Goal: Task Accomplishment & Management: Use online tool/utility

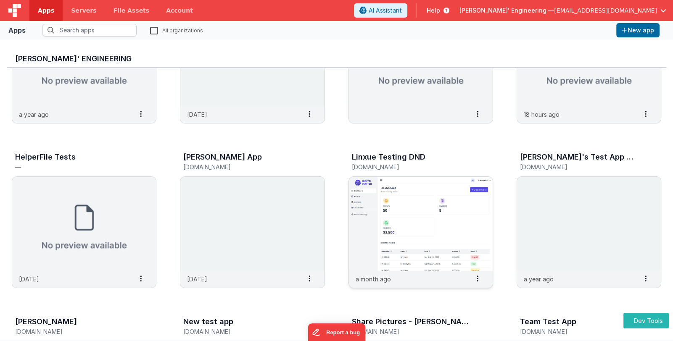
scroll to position [126, 0]
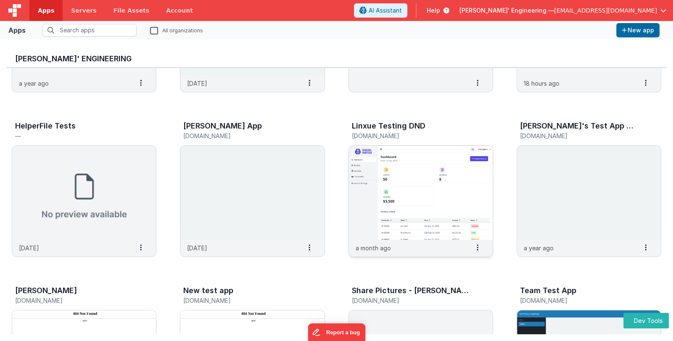
click at [409, 208] on img at bounding box center [421, 193] width 144 height 94
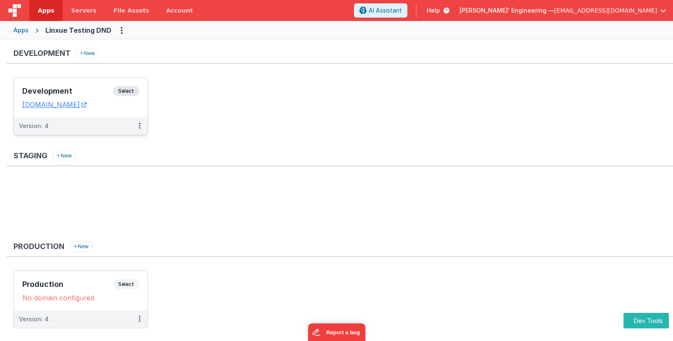
click at [83, 93] on h3 "Development" at bounding box center [67, 91] width 91 height 8
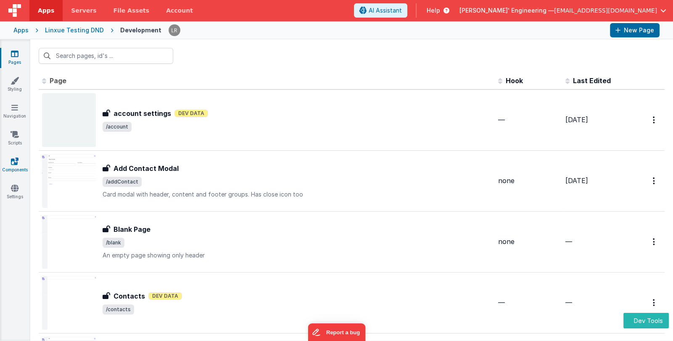
click at [16, 160] on icon at bounding box center [15, 161] width 8 height 8
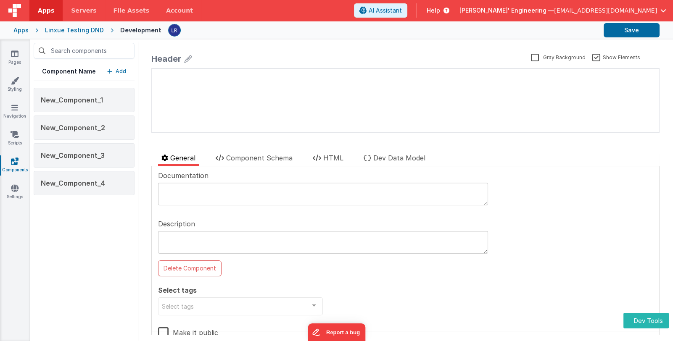
click at [118, 71] on p "Add" at bounding box center [121, 71] width 11 height 8
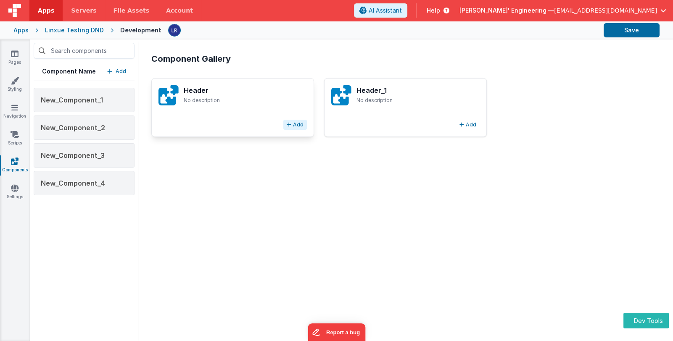
click at [294, 125] on button "Add" at bounding box center [295, 125] width 24 height 10
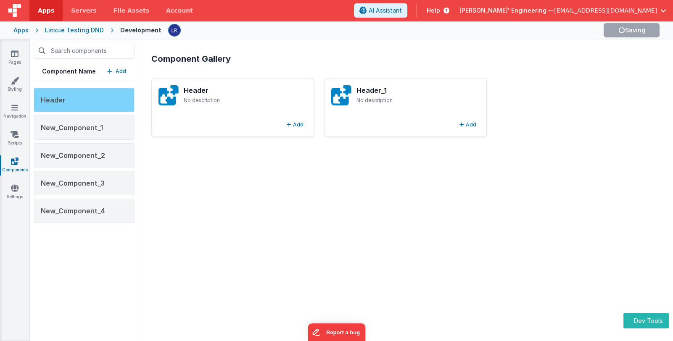
click at [83, 97] on div "Header" at bounding box center [84, 100] width 101 height 24
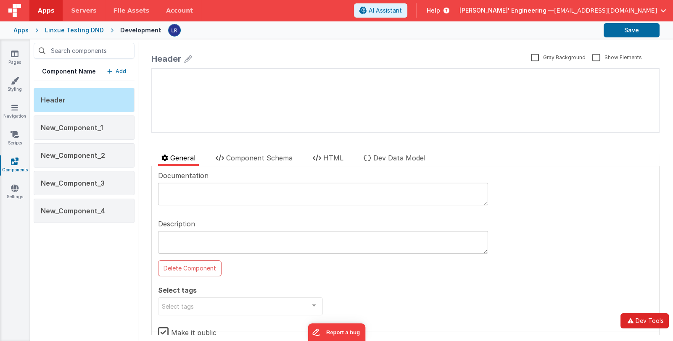
click at [648, 324] on button "Dev Tools" at bounding box center [644, 320] width 48 height 15
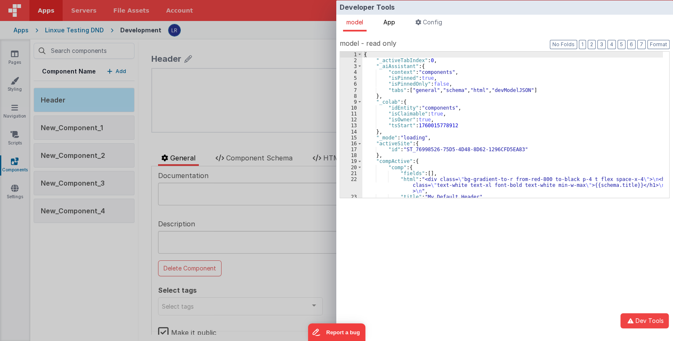
click at [392, 24] on span "App" at bounding box center [389, 21] width 12 height 7
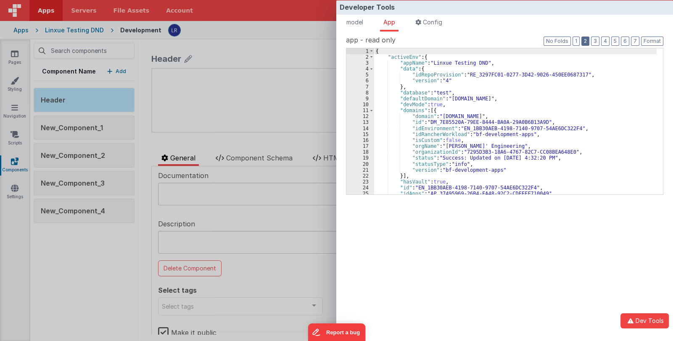
click at [588, 42] on button "2" at bounding box center [585, 41] width 8 height 9
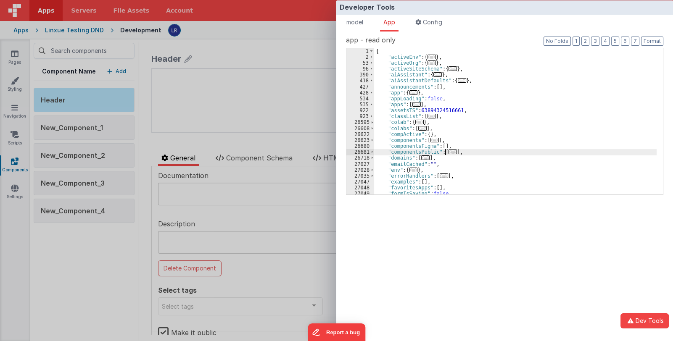
click at [448, 150] on span "..." at bounding box center [452, 152] width 8 height 5
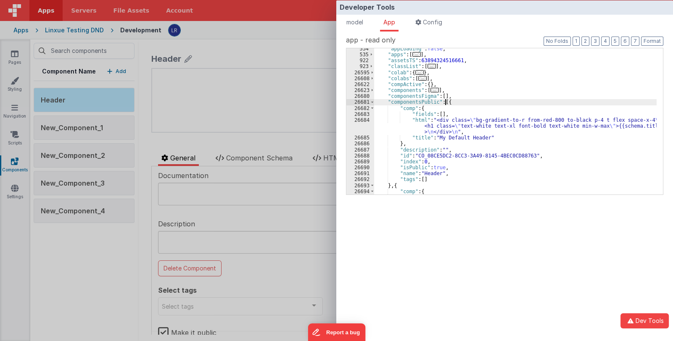
scroll to position [50, 0]
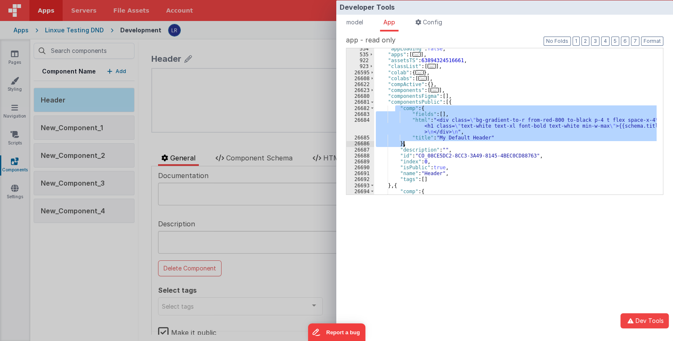
drag, startPoint x: 417, startPoint y: 114, endPoint x: 402, endPoint y: 143, distance: 32.7
click at [402, 143] on div ""appLoading" : false , "apps" : [ ... ] , "assetsTS" : 63894324516661 , "classL…" at bounding box center [515, 125] width 282 height 158
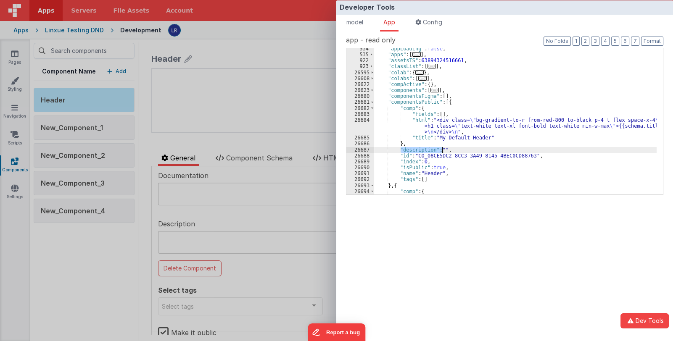
drag, startPoint x: 399, startPoint y: 149, endPoint x: 420, endPoint y: 153, distance: 20.9
click at [442, 150] on div ""appLoading" : false , "apps" : [ ... ] , "assetsTS" : 63894324516661 , "classL…" at bounding box center [515, 125] width 282 height 158
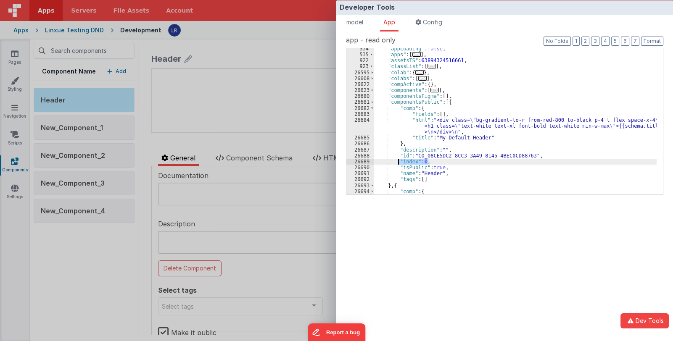
drag, startPoint x: 430, startPoint y: 159, endPoint x: 397, endPoint y: 160, distance: 33.2
click at [397, 160] on div ""appLoading" : false , "apps" : [ ... ] , "assetsTS" : 63894324516661 , "classL…" at bounding box center [515, 125] width 282 height 158
drag, startPoint x: 433, startPoint y: 169, endPoint x: 438, endPoint y: 167, distance: 5.6
click at [434, 168] on div ""appLoading" : false , "apps" : [ ... ] , "assetsTS" : 63894324516661 , "classL…" at bounding box center [515, 125] width 282 height 158
drag, startPoint x: 454, startPoint y: 169, endPoint x: 398, endPoint y: 166, distance: 56.0
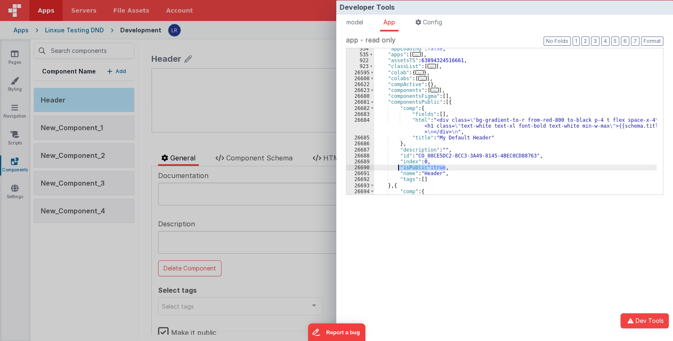
click at [398, 166] on div ""appLoading" : false , "apps" : [ ... ] , "assetsTS" : 63894324516661 , "classL…" at bounding box center [515, 125] width 282 height 158
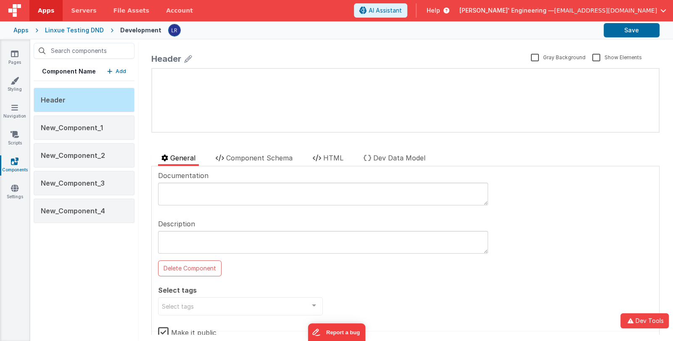
click at [260, 145] on div "Developer Tools model App Params Log (2) Misc Windows Config model - read only …" at bounding box center [336, 170] width 673 height 341
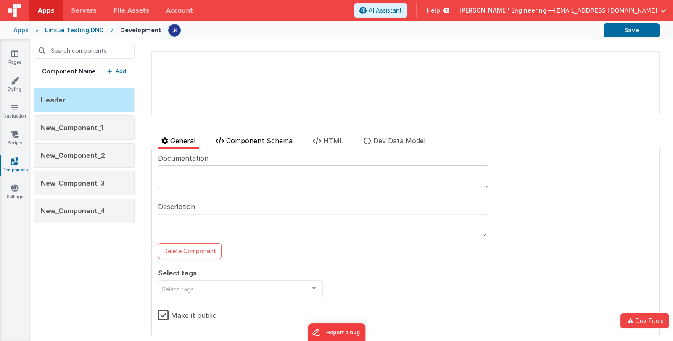
scroll to position [18, 0]
click at [103, 255] on div "Component Name Add Header New_Component_1 New_Component_2 New_Component_3 New_C…" at bounding box center [84, 190] width 108 height 302
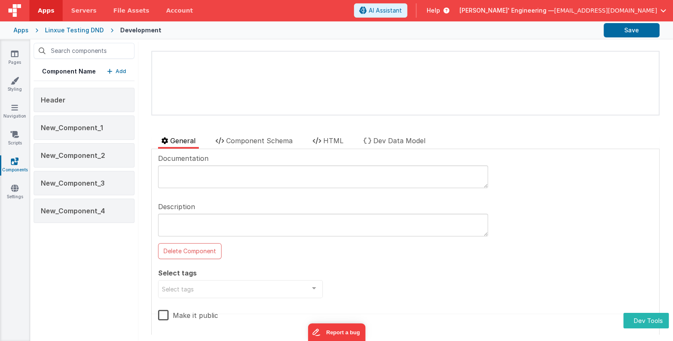
scroll to position [18, 0]
click at [641, 318] on button "Dev Tools" at bounding box center [645, 321] width 45 height 16
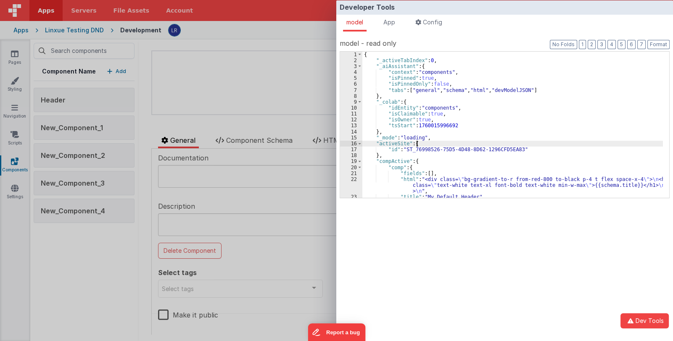
click at [490, 141] on div "{ "_activeTabIndex" : 0 , "_aiAssistant" : { "context" : "components" , "isPinn…" at bounding box center [512, 131] width 300 height 158
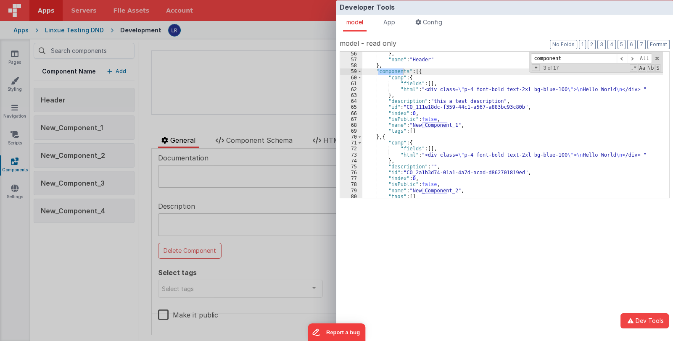
scroll to position [352, 0]
type input "component"
click at [87, 253] on div "Developer Tools model App Params Log (1) Misc Windows Config model - read only …" at bounding box center [336, 170] width 673 height 341
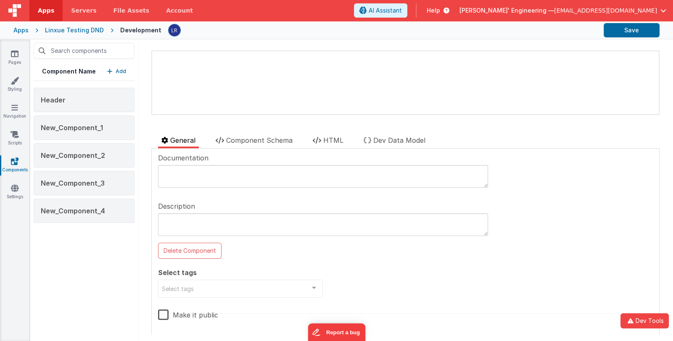
click at [103, 242] on div "Component Name Add Header New_Component_1 New_Component_2 New_Component_3 New_C…" at bounding box center [84, 190] width 108 height 302
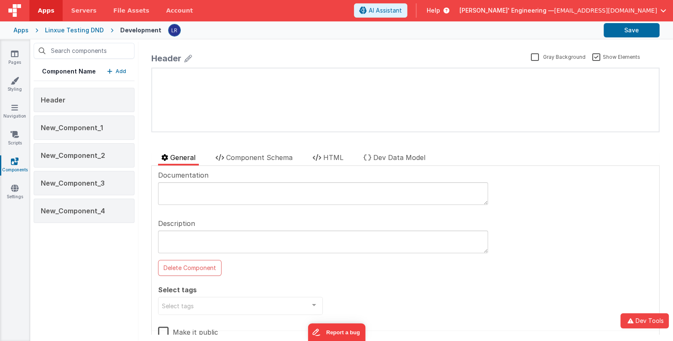
scroll to position [0, 0]
click at [120, 68] on p "Add" at bounding box center [121, 71] width 11 height 8
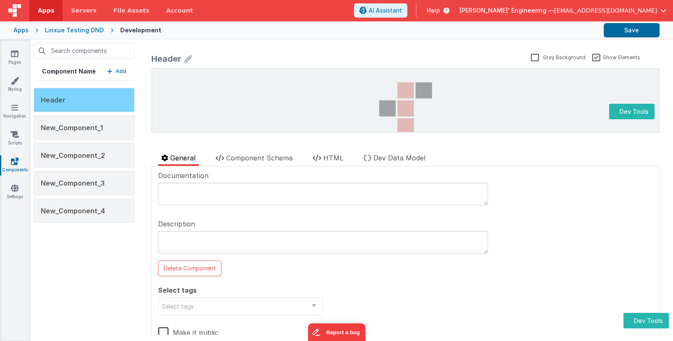
click at [110, 102] on div "Header" at bounding box center [84, 100] width 101 height 24
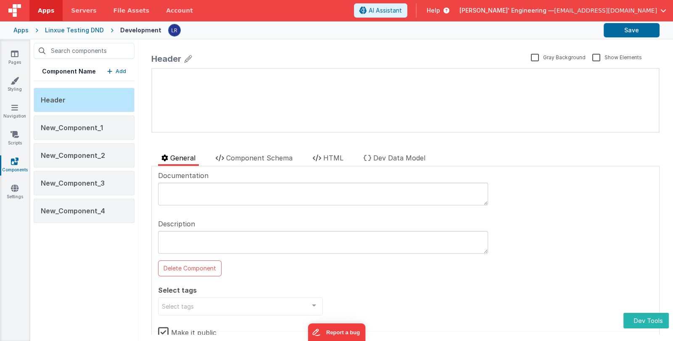
click at [117, 71] on p "Add" at bounding box center [121, 71] width 11 height 8
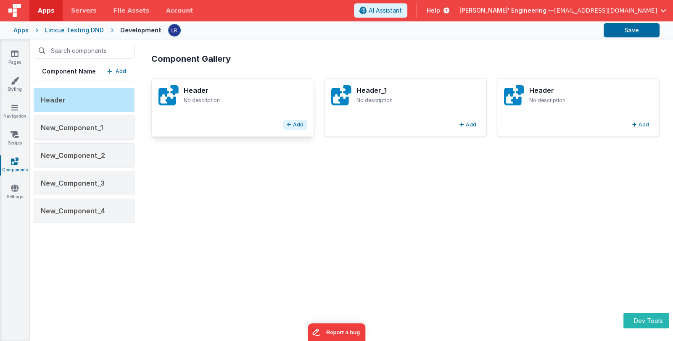
click at [297, 126] on button "Add" at bounding box center [295, 125] width 24 height 10
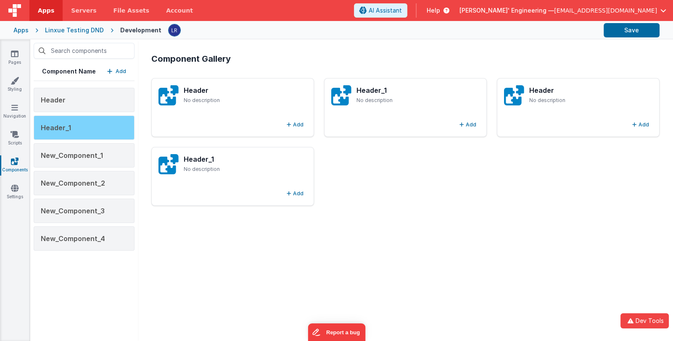
click at [96, 126] on div "Header_1" at bounding box center [84, 128] width 101 height 24
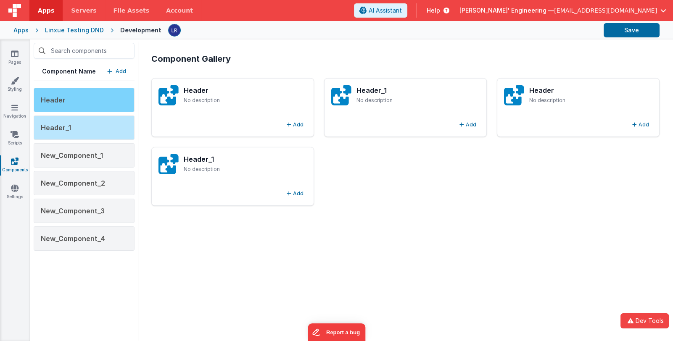
click at [102, 98] on div "Header" at bounding box center [84, 100] width 101 height 24
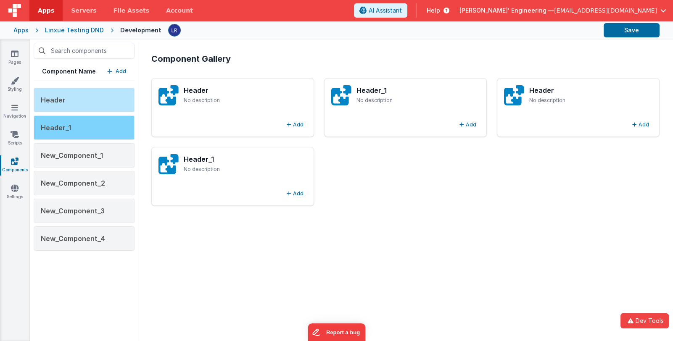
click at [103, 129] on div "Header_1" at bounding box center [84, 128] width 101 height 24
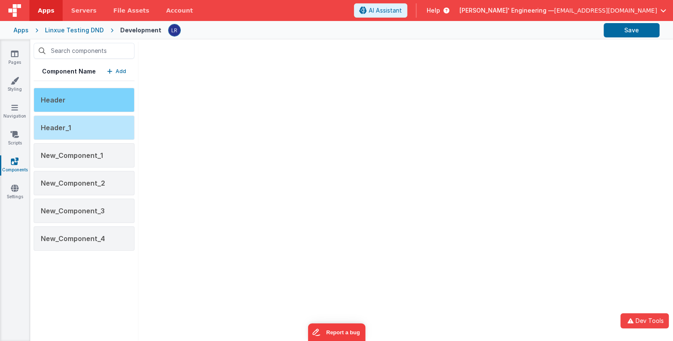
click at [101, 103] on div "Header" at bounding box center [84, 100] width 101 height 24
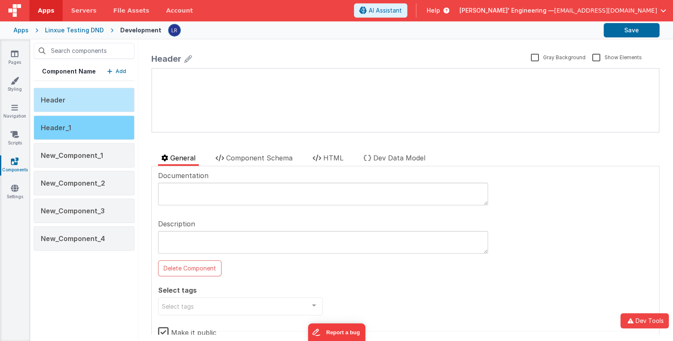
click at [95, 129] on div "Header_1" at bounding box center [84, 128] width 101 height 24
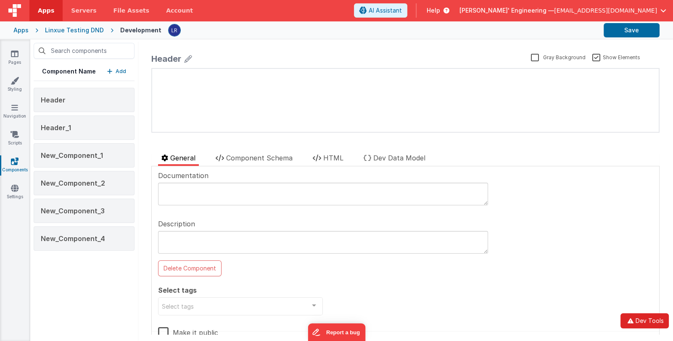
click at [641, 320] on button "Dev Tools" at bounding box center [644, 320] width 48 height 15
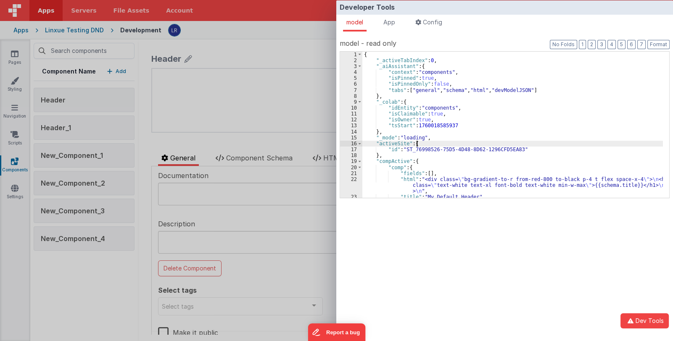
click at [471, 146] on div "{ "_activeTabIndex" : 0 , "_aiAssistant" : { "context" : "components" , "isPinn…" at bounding box center [512, 131] width 300 height 158
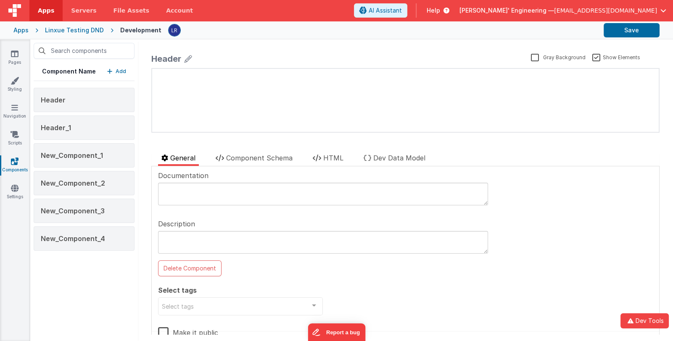
click at [116, 70] on p "Add" at bounding box center [121, 71] width 11 height 8
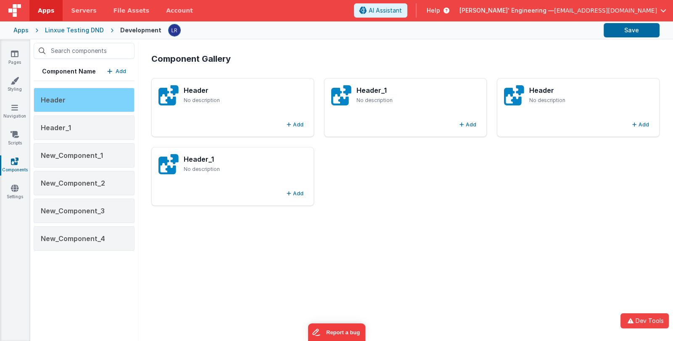
click at [95, 92] on div "Header" at bounding box center [84, 100] width 101 height 24
click at [93, 98] on div "Header" at bounding box center [84, 100] width 101 height 24
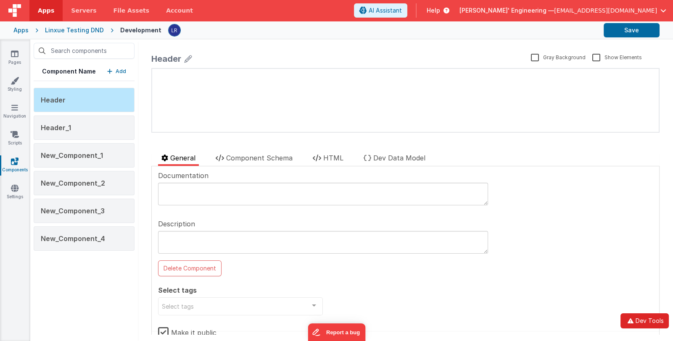
click at [641, 323] on button "Dev Tools" at bounding box center [644, 320] width 48 height 15
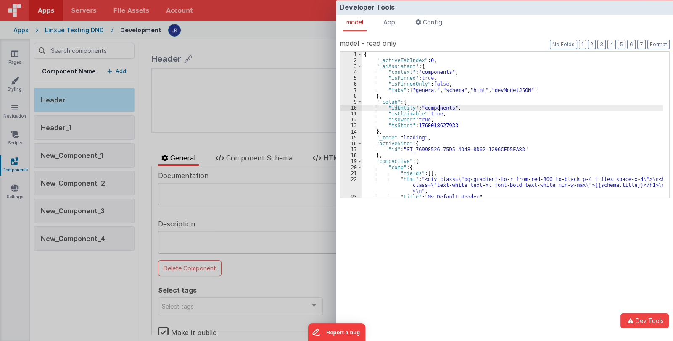
click at [439, 105] on div "{ "_activeTabIndex" : 0 , "_aiAssistant" : { "context" : "components" , "isPinn…" at bounding box center [512, 131] width 300 height 158
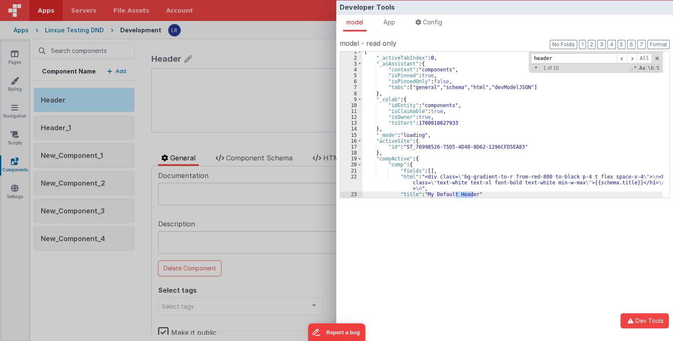
scroll to position [52, 0]
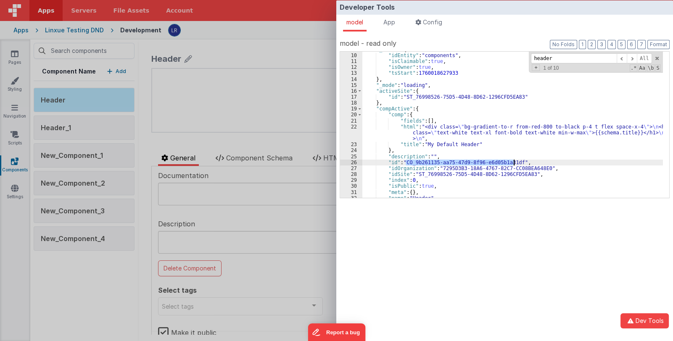
drag, startPoint x: 405, startPoint y: 161, endPoint x: 513, endPoint y: 161, distance: 107.1
click at [513, 161] on div ""_colab" : { "idEntity" : "components" , "isClaimable" : true , "isOwner" : tru…" at bounding box center [512, 126] width 300 height 158
click at [632, 60] on span at bounding box center [631, 58] width 10 height 11
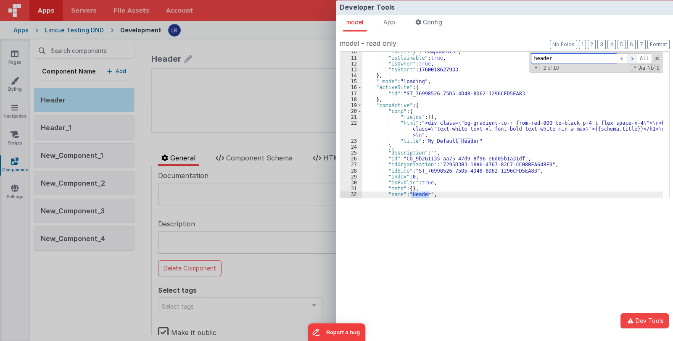
scroll to position [0, 0]
drag, startPoint x: 567, startPoint y: 60, endPoint x: 514, endPoint y: 52, distance: 53.7
click at [514, 52] on div ""idEntity" : "components" , "isClaimable" : true , "isOwner" : true , "tsStart"…" at bounding box center [512, 125] width 300 height 146
paste input "CO_9b261135-aa75-47d9-8f96-e6d05b1a31df"
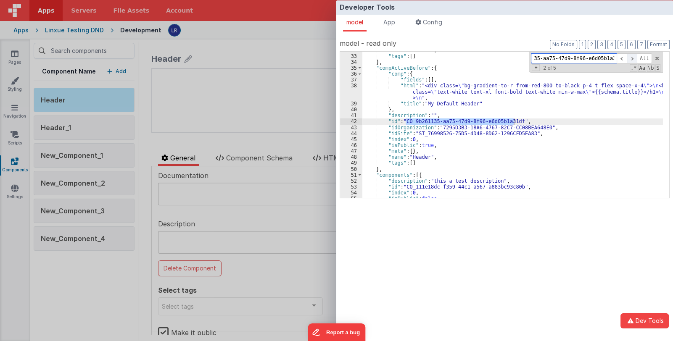
type input "CO_9b261135-aa75-47d9-8f96-e6d05b1a31df"
click at [636, 57] on span at bounding box center [631, 58] width 10 height 11
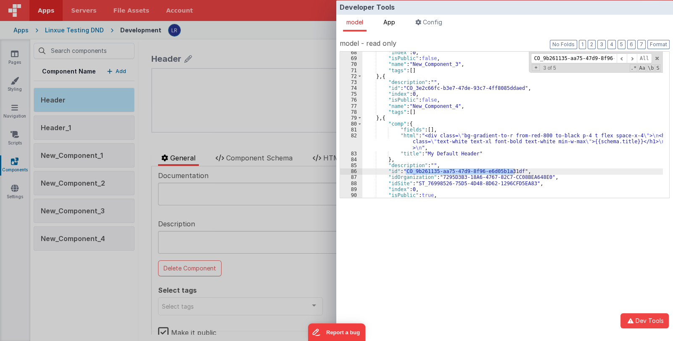
click at [395, 22] on span "App" at bounding box center [389, 21] width 12 height 7
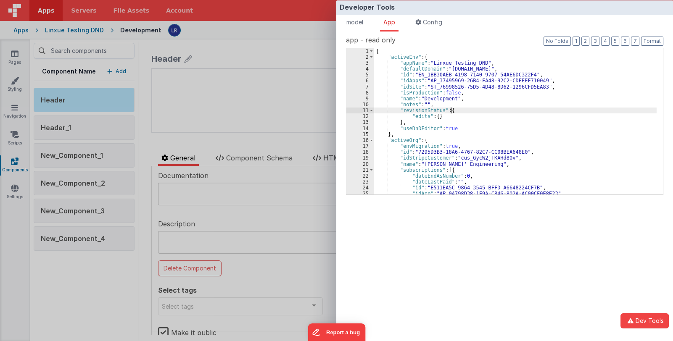
click at [520, 111] on div "{ "activeEnv" : { "appName" : "Linxue Testing DND" , "defaultDomain" : "linxuet…" at bounding box center [515, 127] width 282 height 158
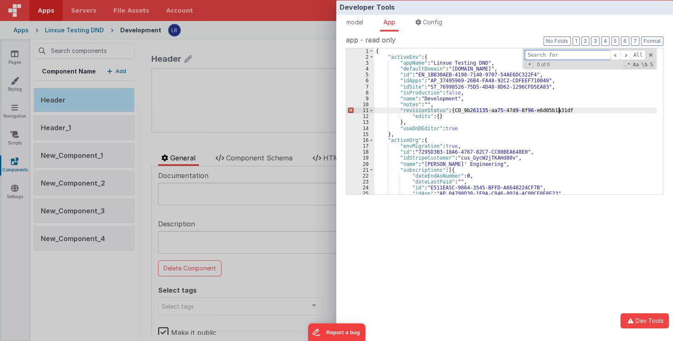
click at [563, 54] on input at bounding box center [567, 55] width 86 height 11
click at [559, 104] on div "{ "activeEnv" : { "appName" : "Linxue Testing DND" , "defaultDomain" : "linxuet…" at bounding box center [515, 127] width 282 height 158
click at [563, 56] on input at bounding box center [567, 55] width 86 height 11
paste input "CO_9b261135-aa75-47d9-8f96-e6d05b1a31df"
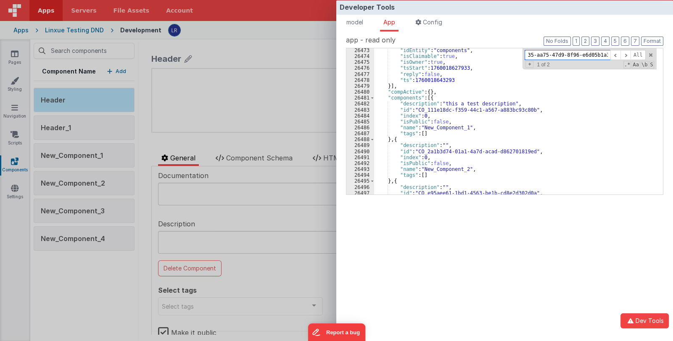
scroll to position [11662, 0]
type input "CO_9b261135-aa75-47d9-8f96-e6d05b1a31df"
click at [371, 96] on span at bounding box center [372, 98] width 5 height 6
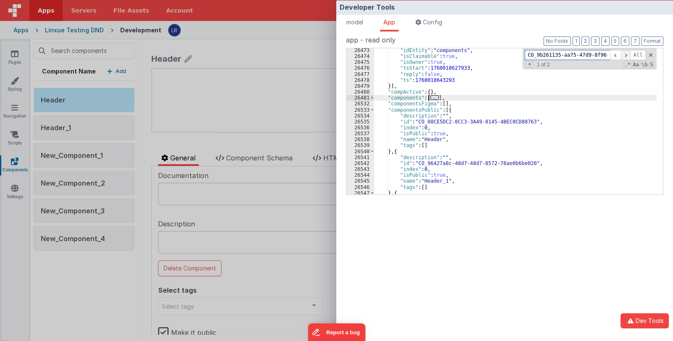
scroll to position [0, 28]
click at [628, 56] on span at bounding box center [625, 55] width 10 height 11
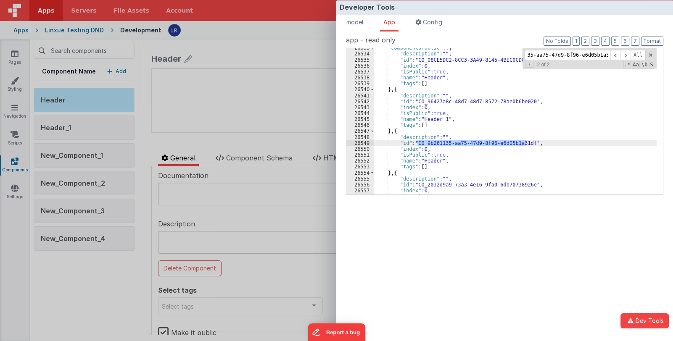
scroll to position [0, 0]
click at [107, 285] on div "Developer Tools model App Params Log (3) Misc Windows Config model - read only …" at bounding box center [336, 170] width 673 height 341
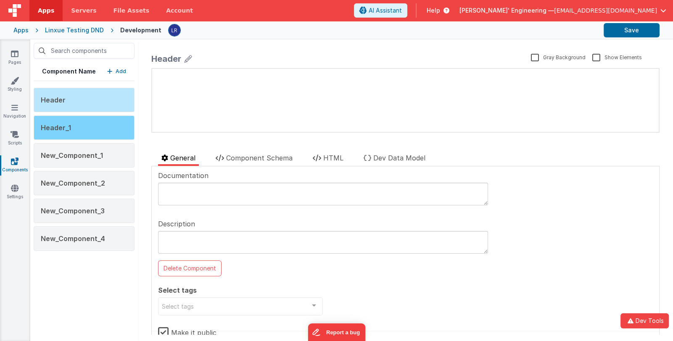
click at [78, 125] on div "Header_1" at bounding box center [84, 128] width 101 height 24
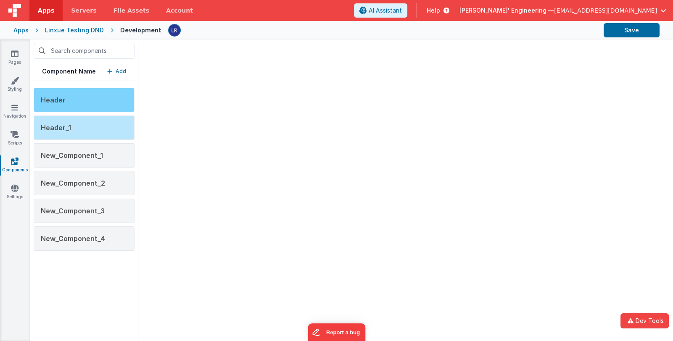
click at [88, 101] on div "Header" at bounding box center [84, 100] width 101 height 24
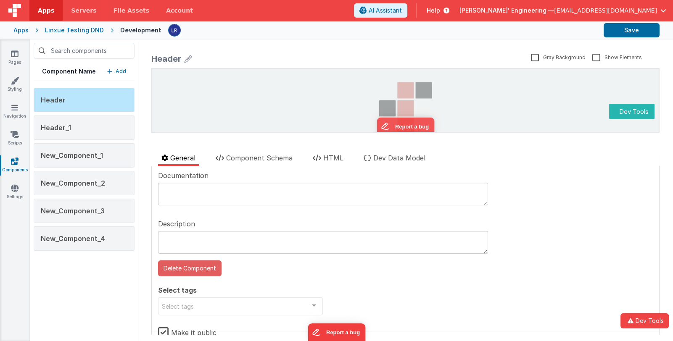
click at [197, 269] on button "Delete Component" at bounding box center [189, 268] width 63 height 16
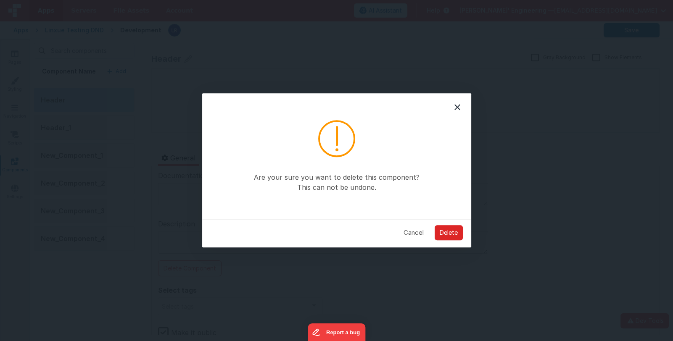
click at [446, 232] on button "Delete" at bounding box center [448, 232] width 28 height 15
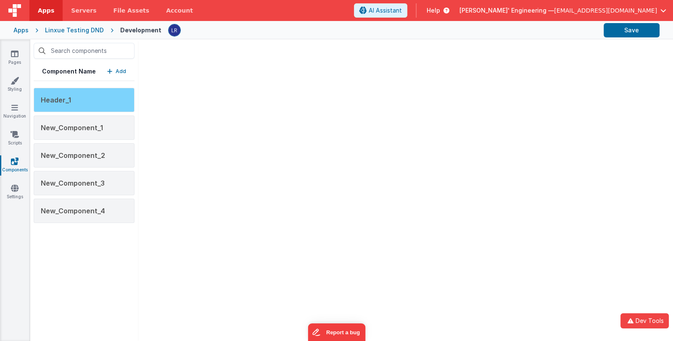
click at [93, 97] on div "Header_1" at bounding box center [84, 100] width 101 height 24
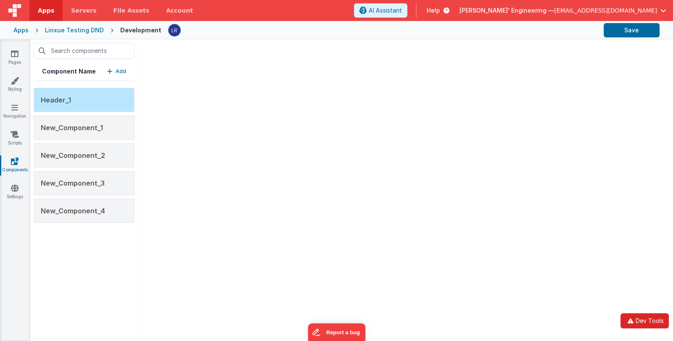
click at [643, 318] on button "Dev Tools" at bounding box center [644, 320] width 48 height 15
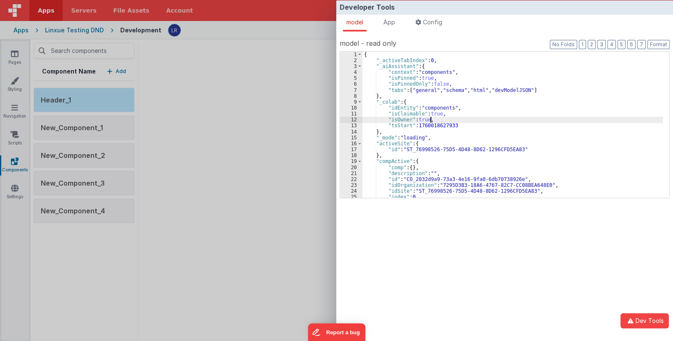
click at [465, 122] on div "{ "_activeTabIndex" : 0 , "_aiAssistant" : { "context" : "components" , "isPinn…" at bounding box center [512, 131] width 300 height 158
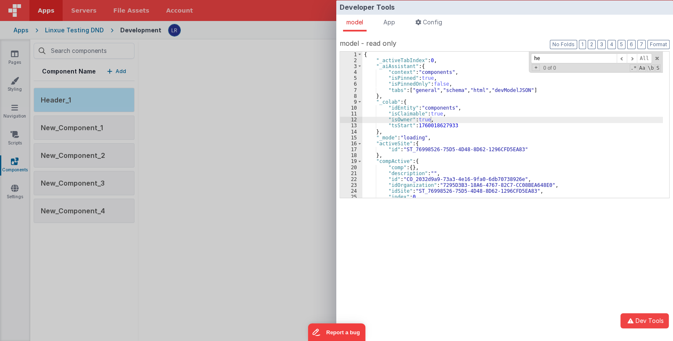
scroll to position [93, 0]
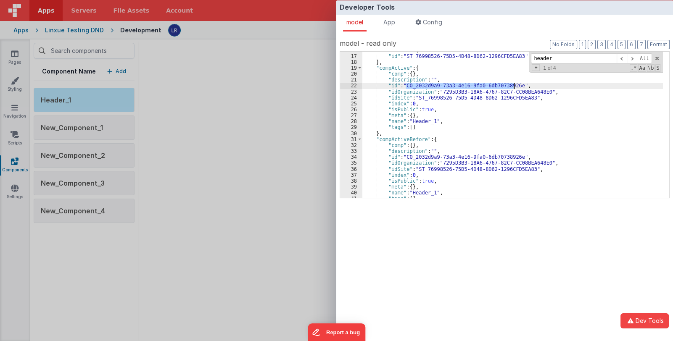
drag, startPoint x: 405, startPoint y: 86, endPoint x: 515, endPoint y: 85, distance: 109.7
click at [515, 85] on div ""activeSite" : { "id" : "ST_76998526-75D5-4D48-8D62-1296CFD5EA83" } , "compActi…" at bounding box center [512, 126] width 300 height 158
drag, startPoint x: 577, startPoint y: 55, endPoint x: 523, endPoint y: 57, distance: 53.4
click at [523, 57] on div ""activeSite" : { "id" : "ST_76998526-75D5-4D48-8D62-1296CFD5EA83" } , "compActi…" at bounding box center [512, 125] width 300 height 146
paste input "CO_2032d9a9-73a3-4e16-9fa0-6db70738926e"
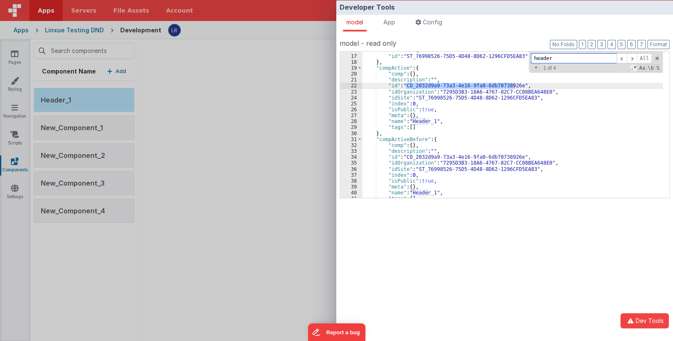
type input "CO_2032d9a9-73a3-4e16-9fa0-6db70738926e"
click at [391, 24] on span "App" at bounding box center [389, 21] width 12 height 7
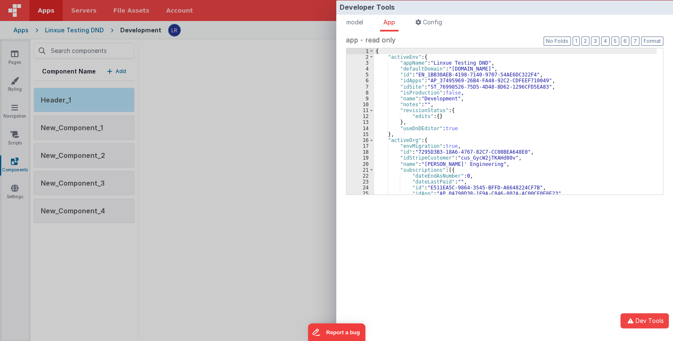
scroll to position [0, 0]
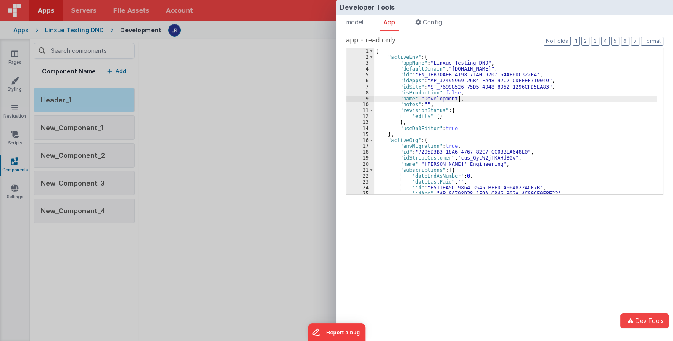
click at [497, 98] on div "{ "activeEnv" : { "appName" : "Linxue Testing DND" , "defaultDomain" : "linxuet…" at bounding box center [515, 127] width 282 height 158
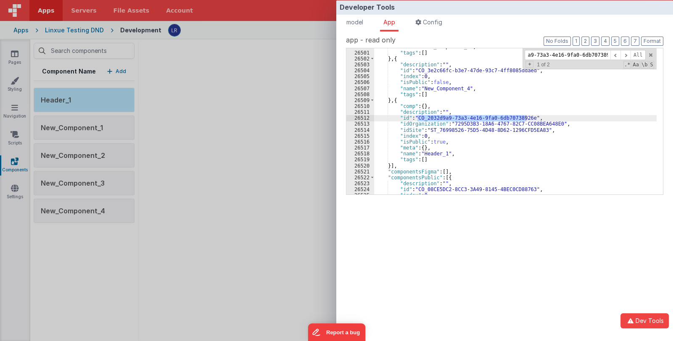
type input "CO_2032d9a9-73a3-4e16-9fa0-6db70738926e"
click at [521, 115] on div ""name" : "New_Component_3" , "tags" : [ ] } , { "description" : "" , "id" : "CO…" at bounding box center [515, 121] width 282 height 146
click at [359, 23] on span "model" at bounding box center [354, 21] width 17 height 7
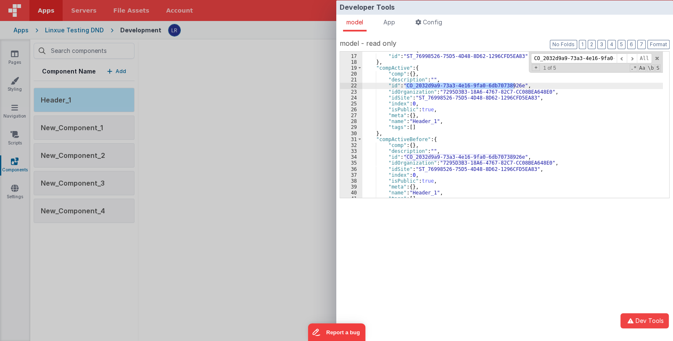
click at [439, 81] on div ""activeSite" : { "id" : "ST_76998526-75D5-4D48-8D62-1296CFD5EA83" } , "compActi…" at bounding box center [512, 126] width 300 height 158
drag, startPoint x: 405, startPoint y: 85, endPoint x: 514, endPoint y: 86, distance: 108.8
click at [514, 86] on div ""activeSite" : { "id" : "ST_76998526-75D5-4D48-8D62-1296CFD5EA83" } , "compActi…" at bounding box center [512, 126] width 300 height 158
click at [257, 234] on div "Developer Tools model App Params Log (4) Misc Windows Config model - read only …" at bounding box center [336, 170] width 673 height 341
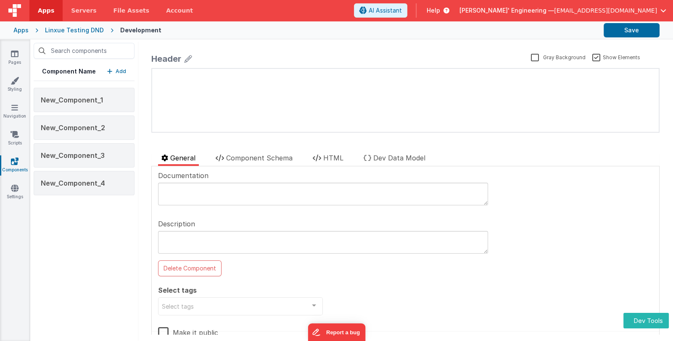
click at [119, 70] on p "Add" at bounding box center [121, 71] width 11 height 8
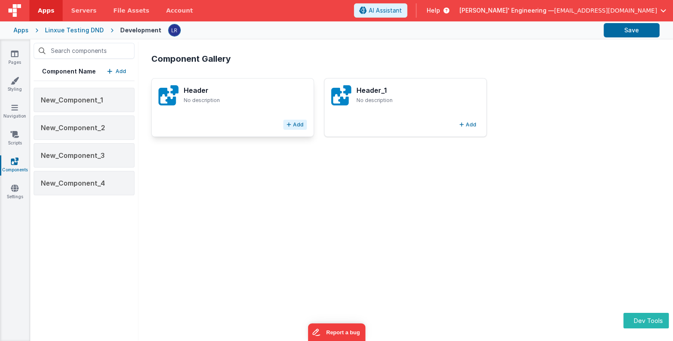
click at [295, 126] on button "Add" at bounding box center [295, 125] width 24 height 10
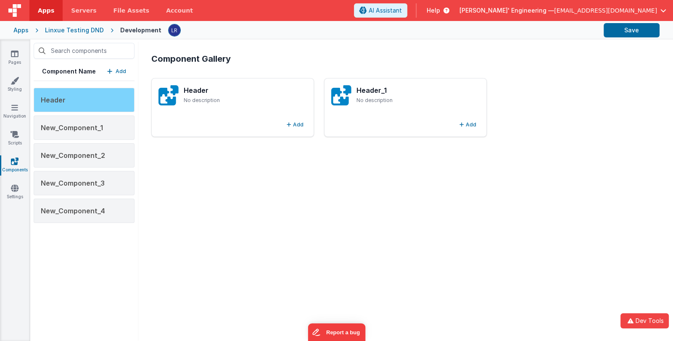
click at [105, 103] on div "Header" at bounding box center [84, 100] width 101 height 24
click at [99, 96] on div "Header" at bounding box center [84, 100] width 101 height 24
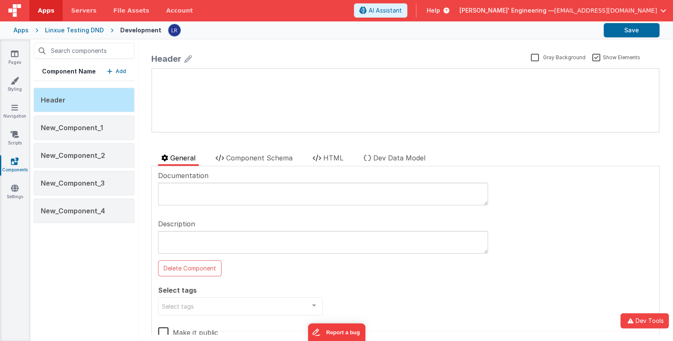
click at [116, 71] on p "Add" at bounding box center [121, 71] width 11 height 8
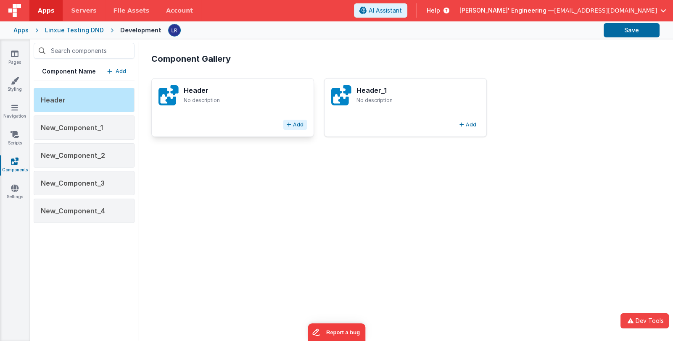
click at [292, 126] on button "Add" at bounding box center [295, 125] width 24 height 10
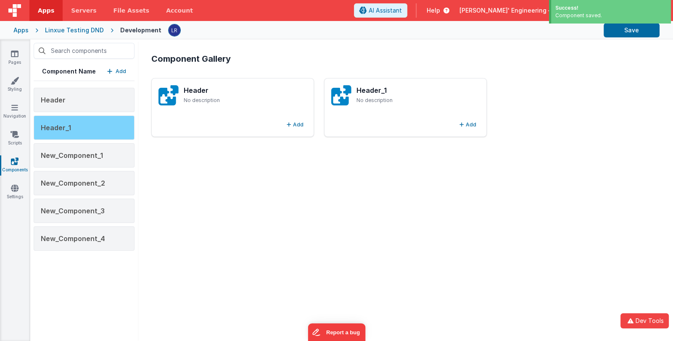
click at [103, 127] on div "Header_1" at bounding box center [84, 128] width 101 height 24
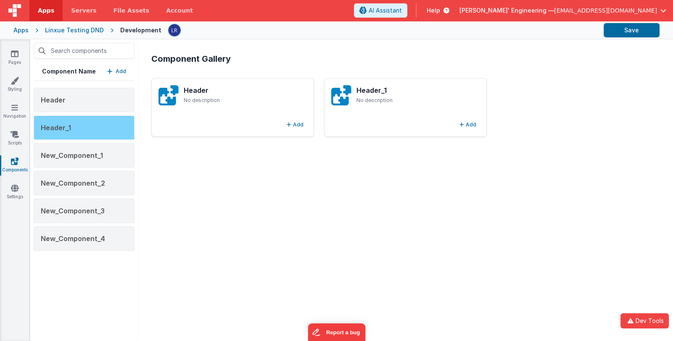
click at [103, 127] on div "Header_1" at bounding box center [84, 128] width 101 height 24
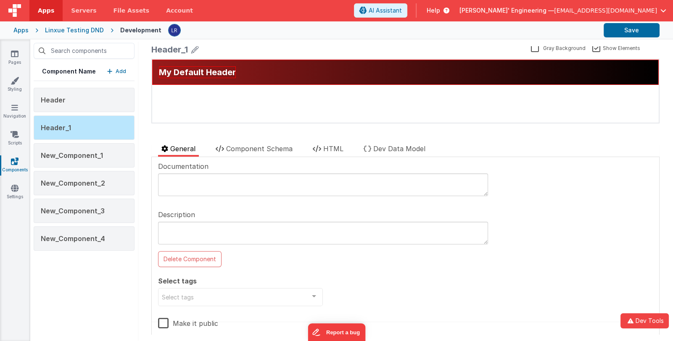
scroll to position [18, 0]
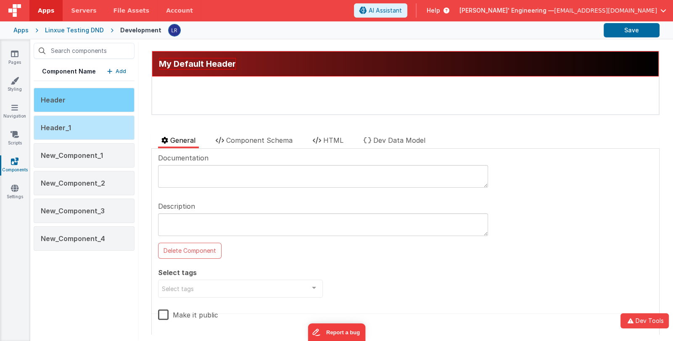
click at [78, 105] on div "Header" at bounding box center [84, 100] width 101 height 24
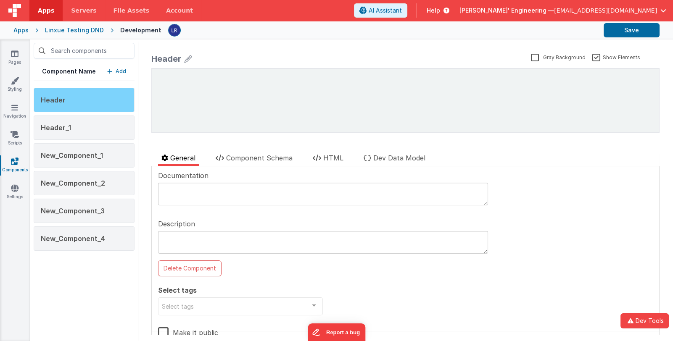
scroll to position [0, 0]
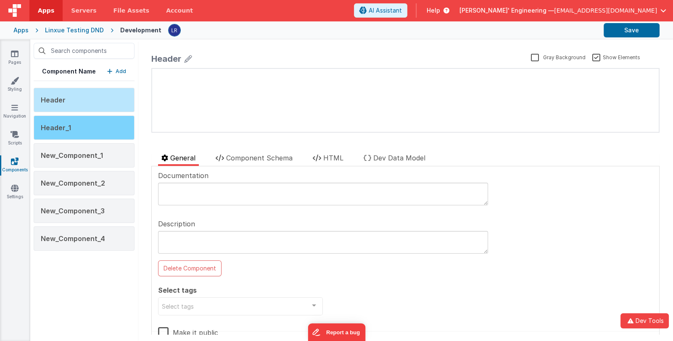
click at [85, 127] on div "Header_1" at bounding box center [84, 128] width 101 height 24
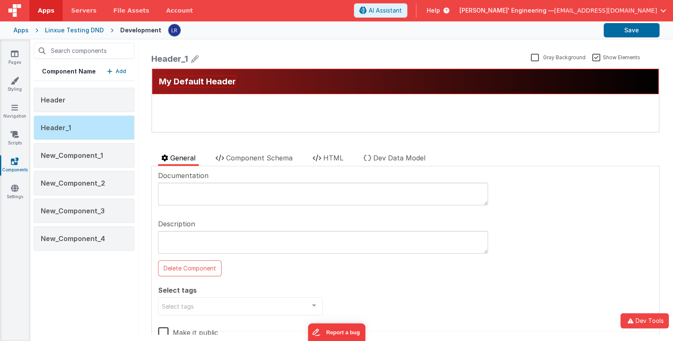
click at [197, 56] on icon at bounding box center [195, 59] width 8 height 12
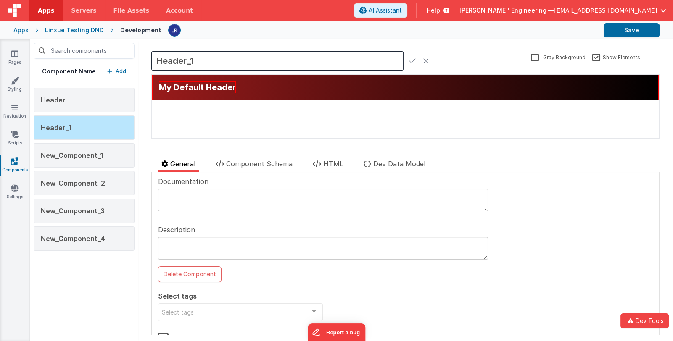
drag, startPoint x: 200, startPoint y: 60, endPoint x: 190, endPoint y: 60, distance: 10.1
click at [190, 60] on input "Header_1" at bounding box center [277, 60] width 252 height 19
type input "Header_test to delete"
click at [410, 62] on icon at bounding box center [412, 61] width 7 height 12
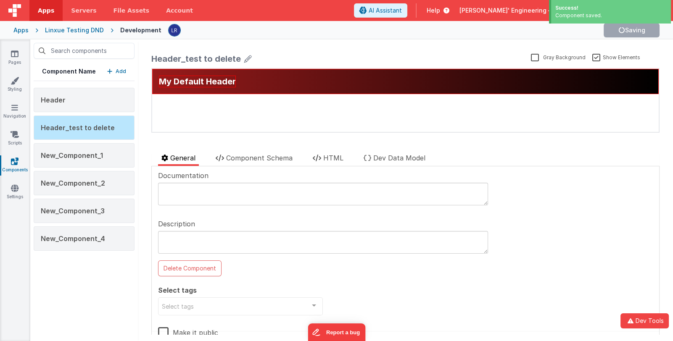
click at [121, 72] on p "Add" at bounding box center [121, 71] width 11 height 8
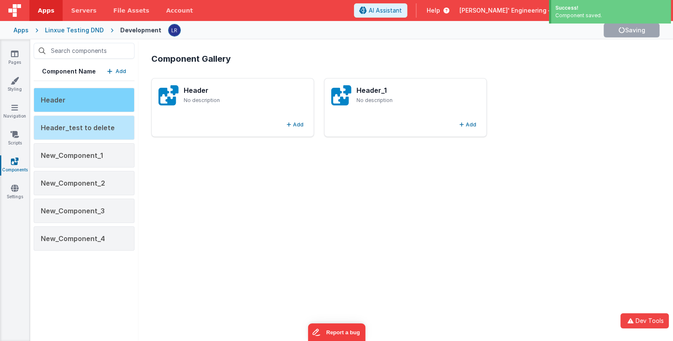
click at [96, 105] on div "Header" at bounding box center [84, 100] width 101 height 24
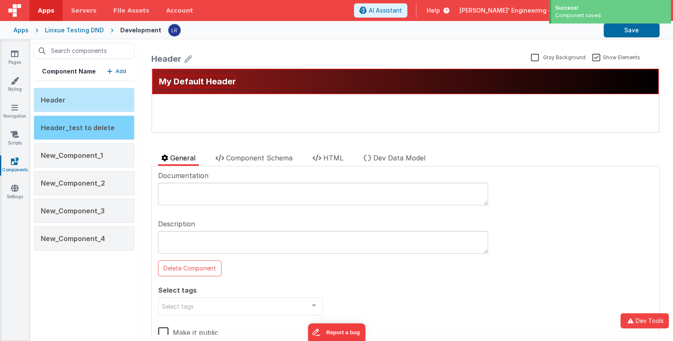
click at [88, 128] on span "Header_test to delete" at bounding box center [78, 128] width 74 height 8
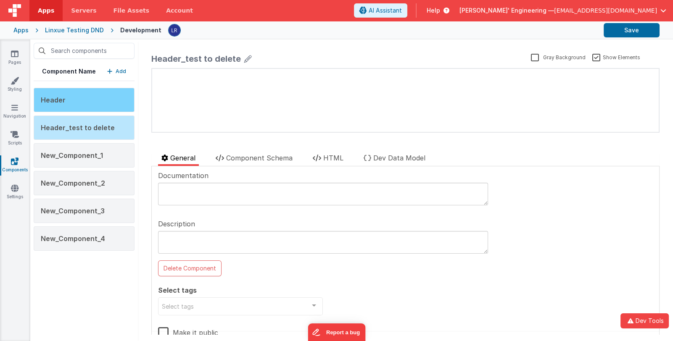
click at [92, 103] on div "Header" at bounding box center [84, 100] width 101 height 24
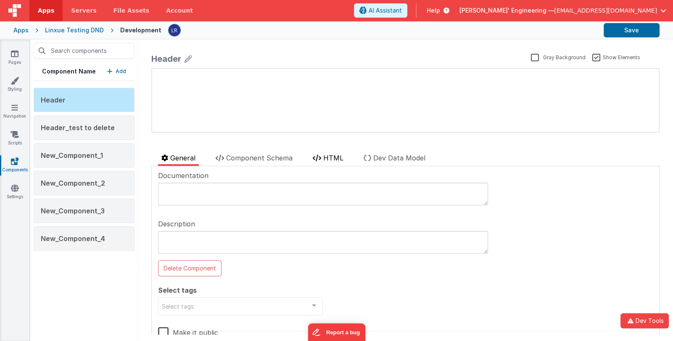
click at [331, 155] on span "HTML" at bounding box center [333, 158] width 20 height 8
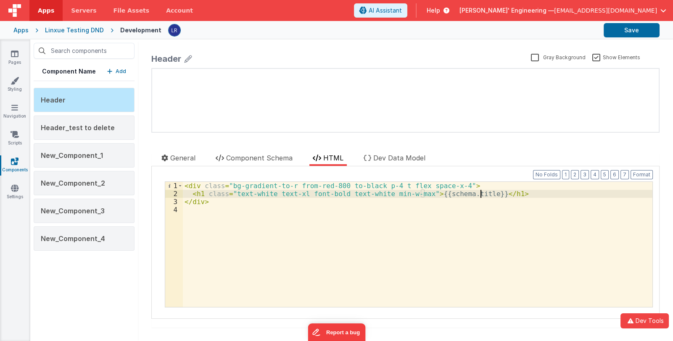
click at [479, 193] on div "< div class = "bg-gradient-to-r from-red-800 to-black p-4 t flex space-x-4" > <…" at bounding box center [417, 252] width 469 height 141
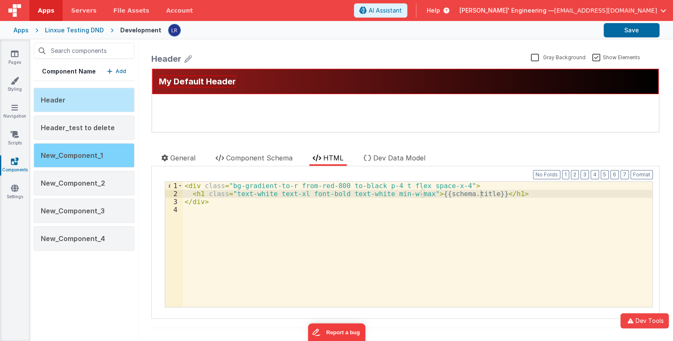
click at [82, 155] on span "New_Component_1" at bounding box center [72, 155] width 62 height 8
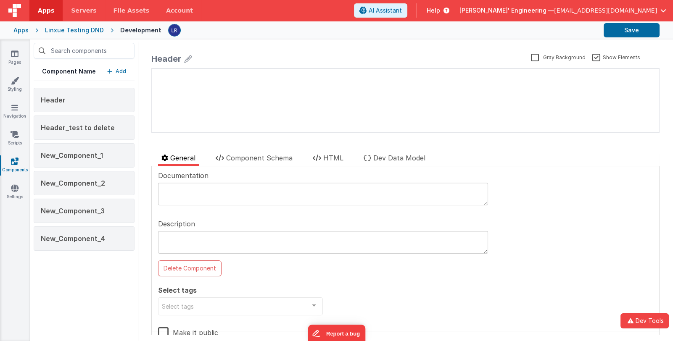
click at [108, 273] on div "Component Name Add Header Header_test to delete New_Component_1 New_Component_2…" at bounding box center [84, 190] width 108 height 302
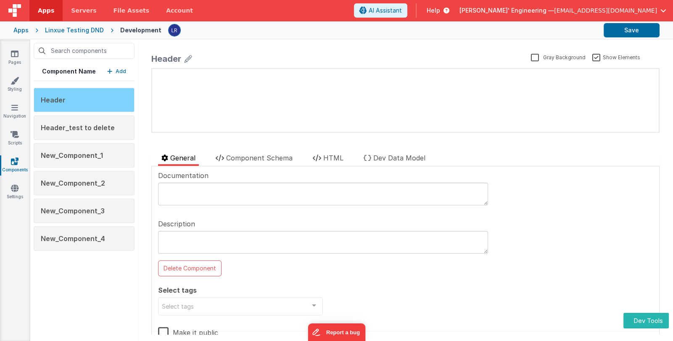
click at [93, 101] on div "Header" at bounding box center [84, 100] width 101 height 24
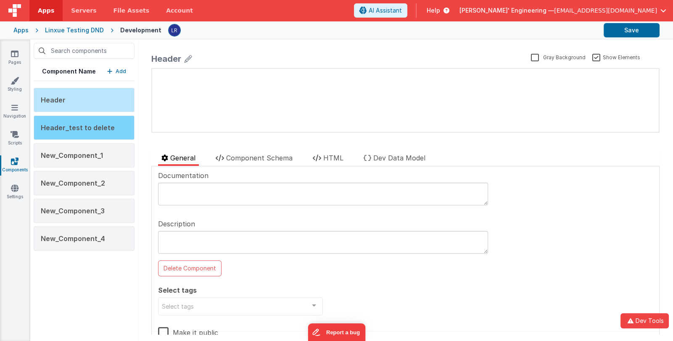
click at [97, 132] on div "Header_test to delete" at bounding box center [84, 128] width 101 height 24
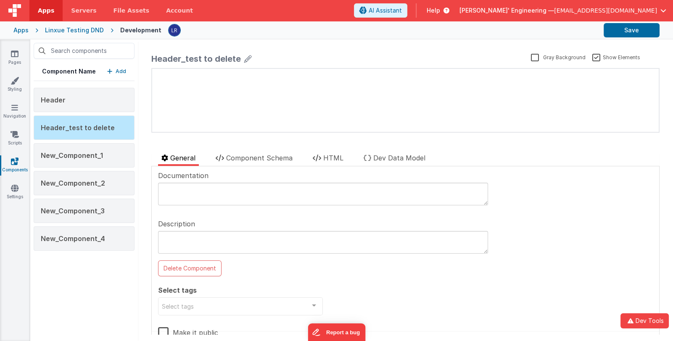
click at [92, 275] on div "Component Name Add Header Header_test to delete New_Component_1 New_Component_2…" at bounding box center [84, 190] width 108 height 302
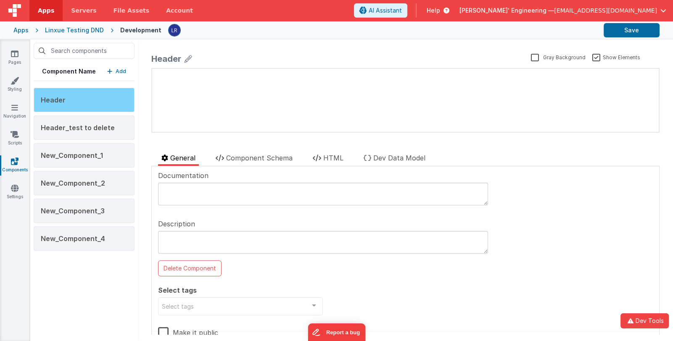
click at [97, 101] on div "Header" at bounding box center [84, 100] width 101 height 24
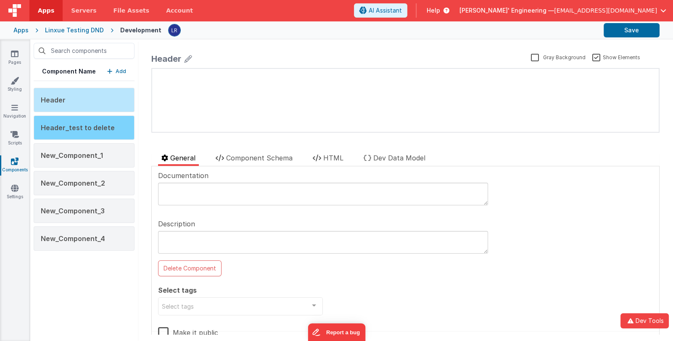
click at [90, 128] on span "Header_test to delete" at bounding box center [78, 128] width 74 height 8
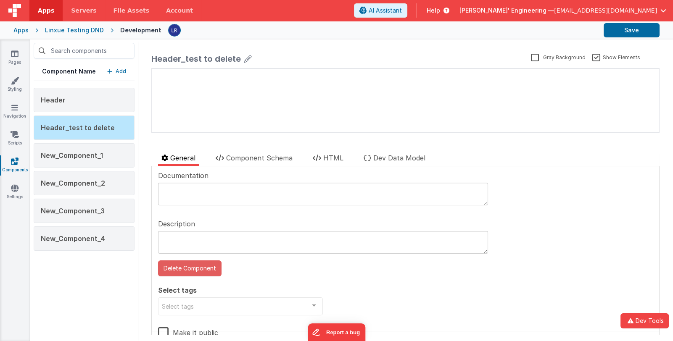
click at [200, 268] on button "Delete Component" at bounding box center [189, 268] width 63 height 16
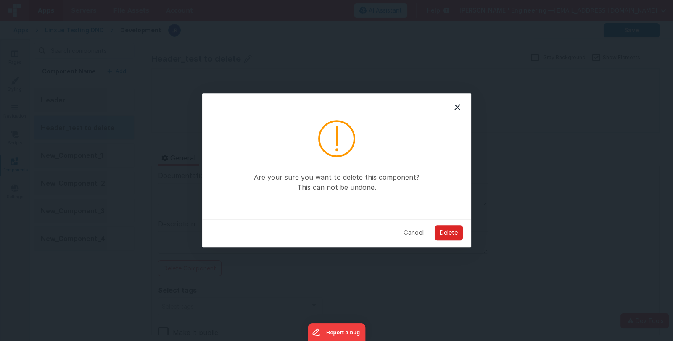
click at [448, 232] on button "Delete" at bounding box center [448, 232] width 28 height 15
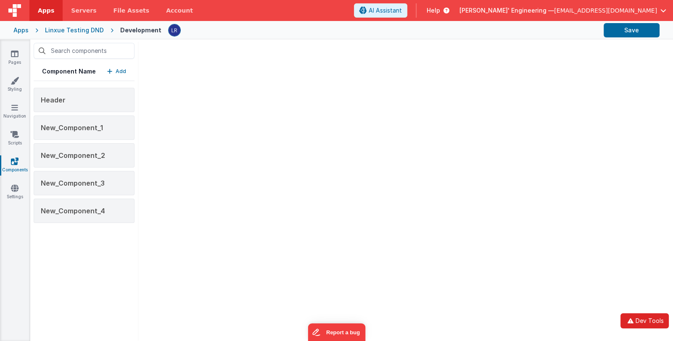
click at [653, 326] on button "Dev Tools" at bounding box center [644, 320] width 48 height 15
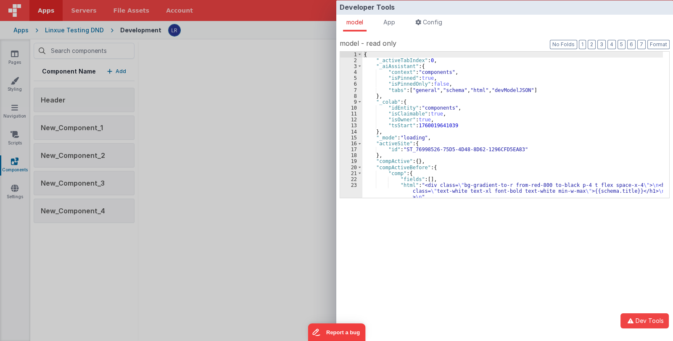
click at [500, 118] on div "{ "_activeTabIndex" : 0 , "_aiAssistant" : { "context" : "components" , "isPinn…" at bounding box center [512, 131] width 300 height 158
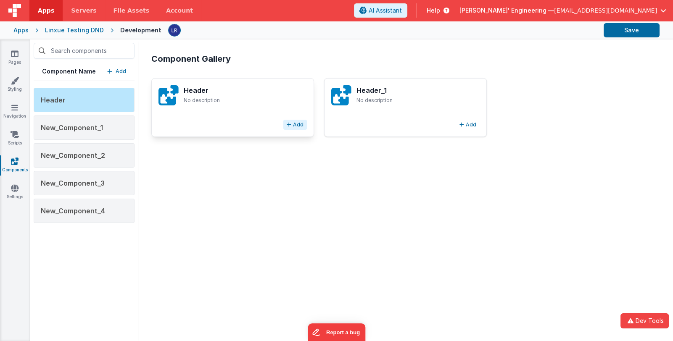
click at [292, 127] on button "Add" at bounding box center [295, 125] width 24 height 10
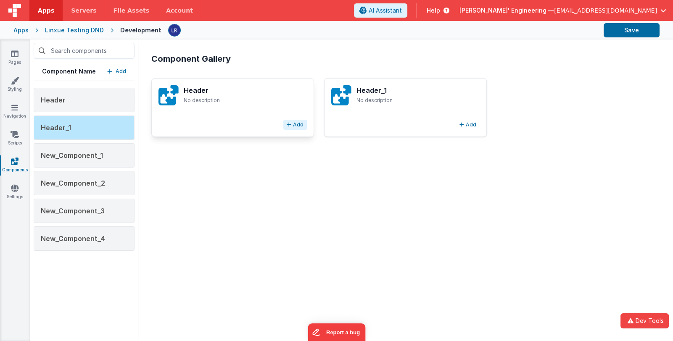
click at [292, 127] on button "Add" at bounding box center [295, 125] width 24 height 10
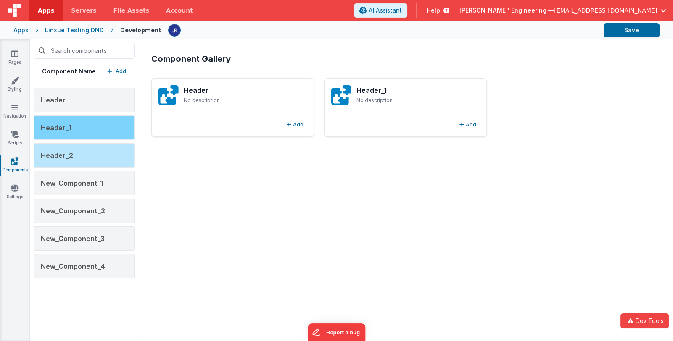
click at [87, 129] on div "Header_1" at bounding box center [84, 128] width 101 height 24
click at [85, 127] on div "Header_1" at bounding box center [84, 128] width 101 height 24
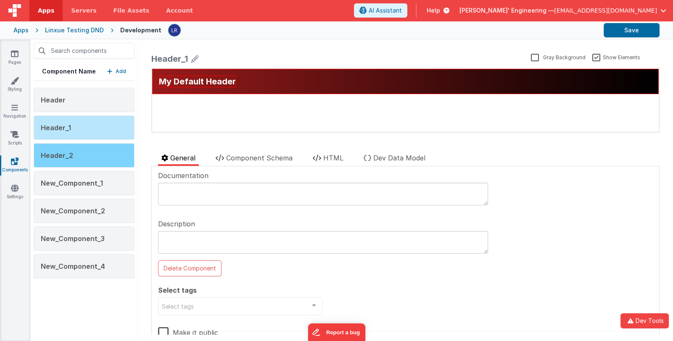
click at [80, 154] on div "Header_2" at bounding box center [84, 155] width 101 height 24
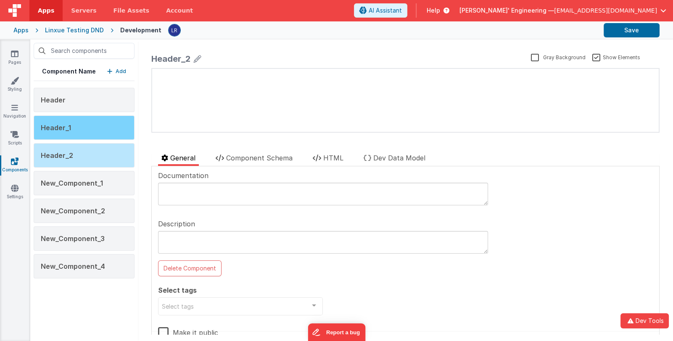
click at [80, 124] on div "Header_1" at bounding box center [84, 128] width 101 height 24
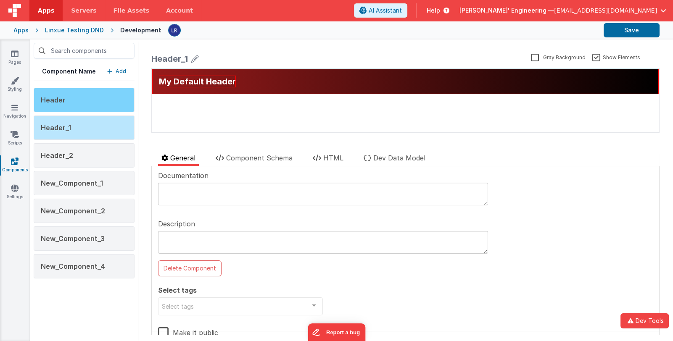
click at [84, 97] on div "Header" at bounding box center [84, 100] width 101 height 24
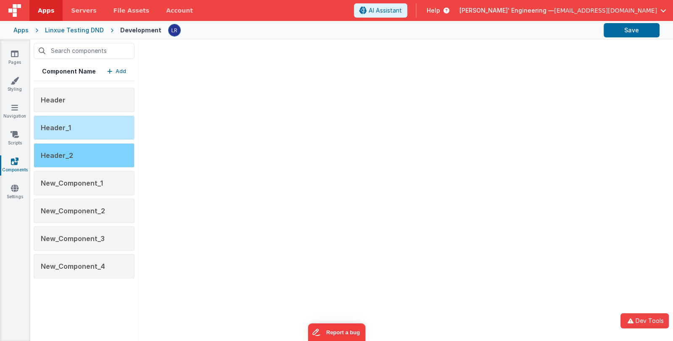
click at [78, 150] on div "Header_2" at bounding box center [84, 155] width 101 height 24
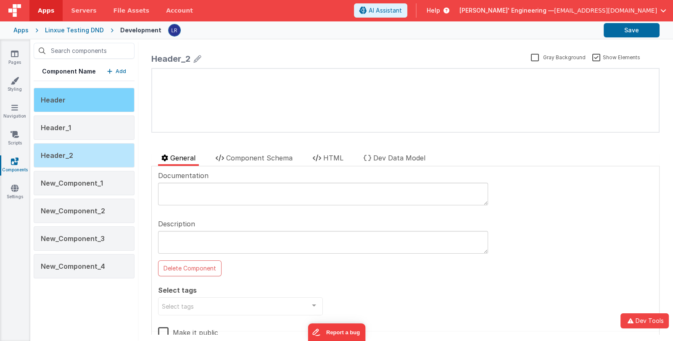
click at [84, 99] on div "Header" at bounding box center [84, 100] width 101 height 24
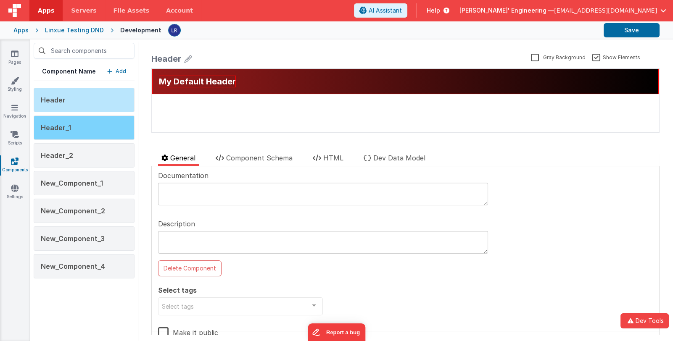
click at [81, 129] on div "Header_1" at bounding box center [84, 128] width 101 height 24
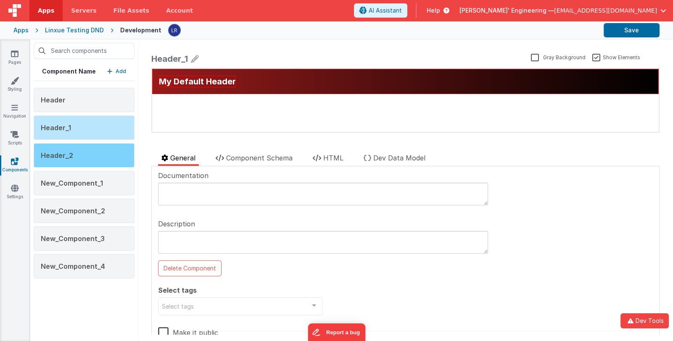
click at [79, 156] on div "Header_2" at bounding box center [84, 155] width 101 height 24
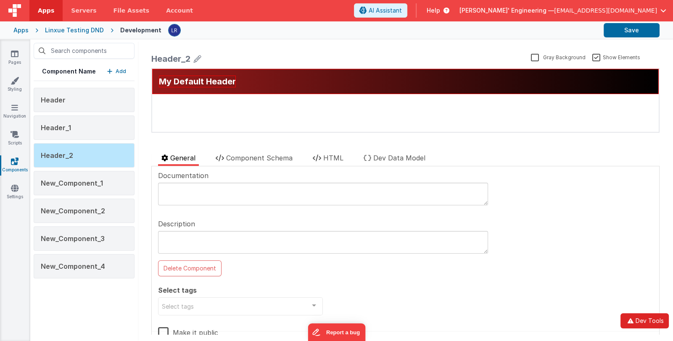
click at [644, 316] on button "Dev Tools" at bounding box center [644, 320] width 48 height 15
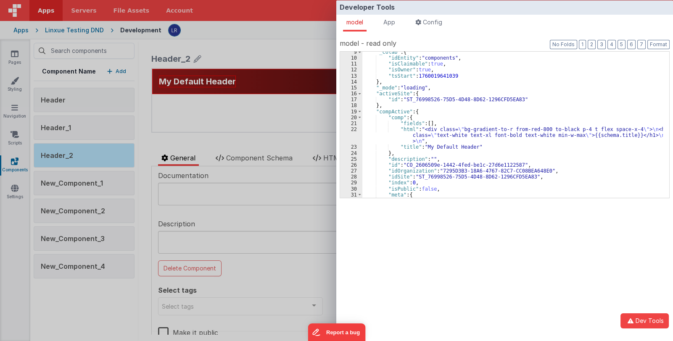
scroll to position [50, 0]
click at [358, 110] on span at bounding box center [359, 112] width 5 height 6
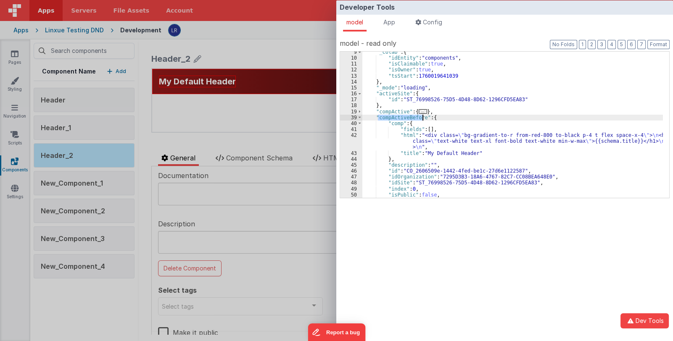
drag, startPoint x: 378, startPoint y: 117, endPoint x: 423, endPoint y: 117, distance: 45.0
click at [423, 117] on div ""_colab" : { "idEntity" : "components" , "isClaimable" : true , "isOwner" : tru…" at bounding box center [512, 128] width 300 height 158
click at [89, 293] on div "Developer Tools model App Params Log (6) Misc Windows Config model - read only …" at bounding box center [336, 170] width 673 height 341
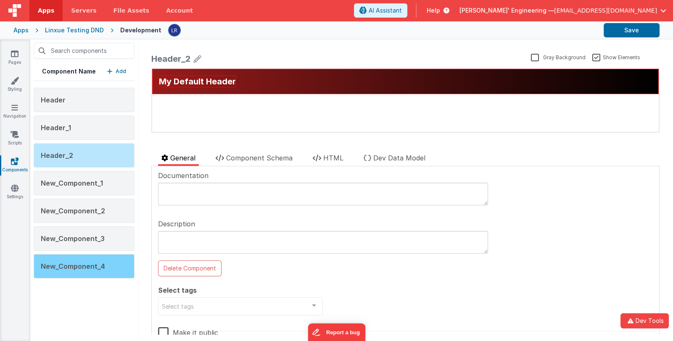
click at [97, 263] on span "New_Component_4" at bounding box center [73, 266] width 64 height 8
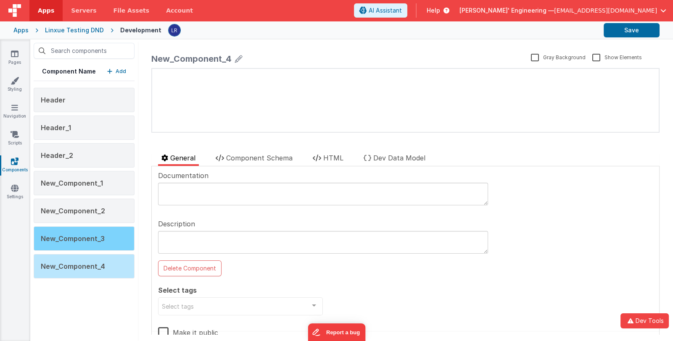
scroll to position [0, 0]
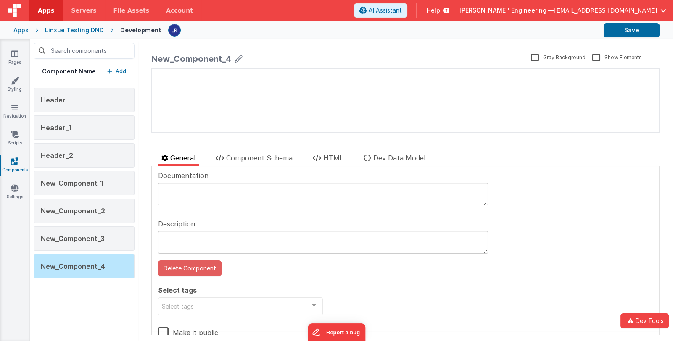
click at [176, 266] on button "Delete Component" at bounding box center [189, 268] width 63 height 16
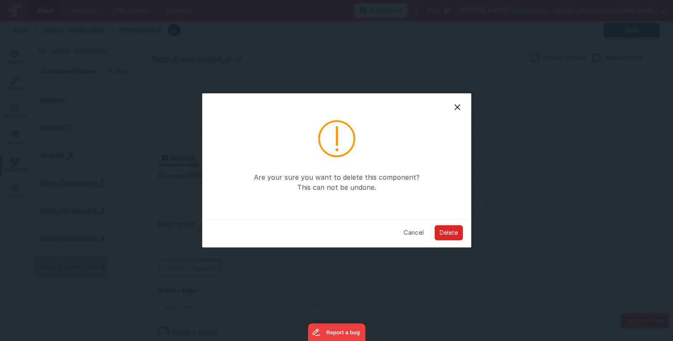
click at [454, 230] on button "Delete" at bounding box center [448, 232] width 28 height 15
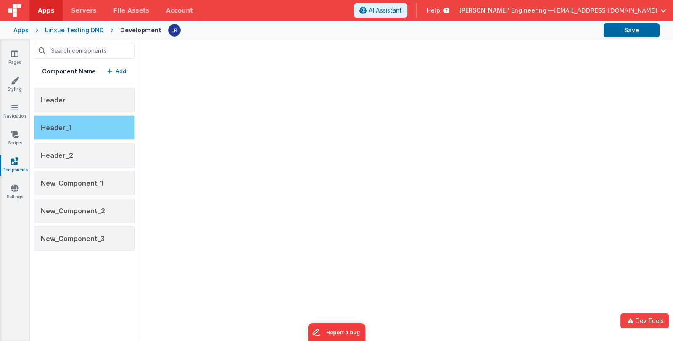
click at [69, 131] on span "Header_1" at bounding box center [56, 128] width 30 height 8
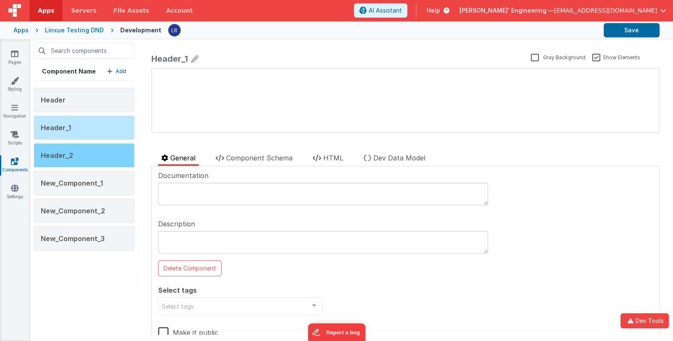
click at [85, 155] on div "Header_2" at bounding box center [84, 155] width 101 height 24
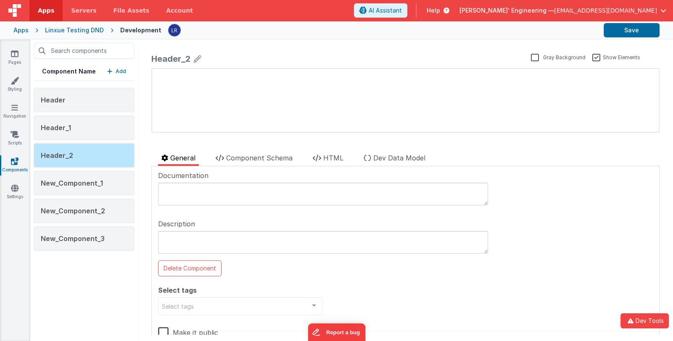
click at [197, 60] on icon at bounding box center [198, 59] width 8 height 12
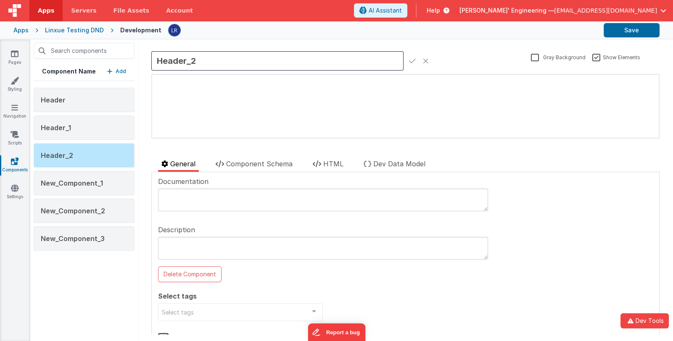
drag, startPoint x: 201, startPoint y: 58, endPoint x: 189, endPoint y: 62, distance: 12.5
click at [189, 62] on input "Header_2" at bounding box center [277, 60] width 252 height 19
type input "Header_testForTags"
click at [409, 62] on icon at bounding box center [412, 61] width 7 height 12
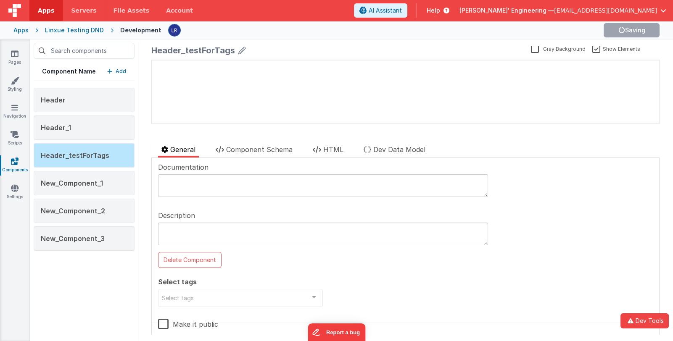
scroll to position [18, 0]
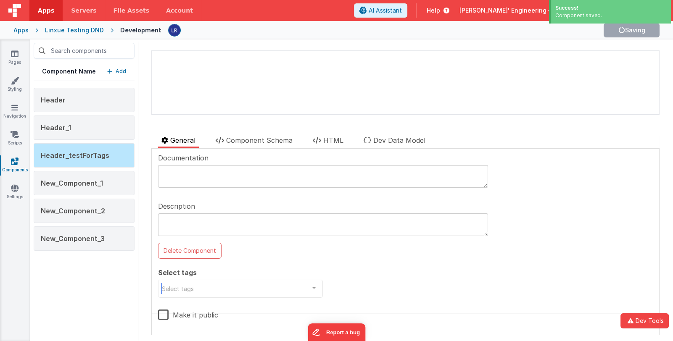
click at [202, 289] on div "Select tags" at bounding box center [240, 289] width 165 height 18
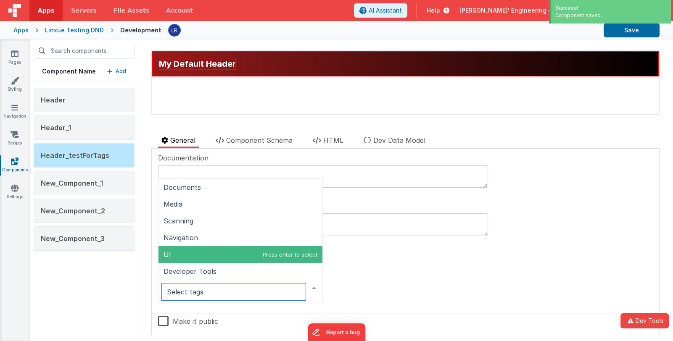
click at [206, 255] on span "UI" at bounding box center [240, 254] width 164 height 17
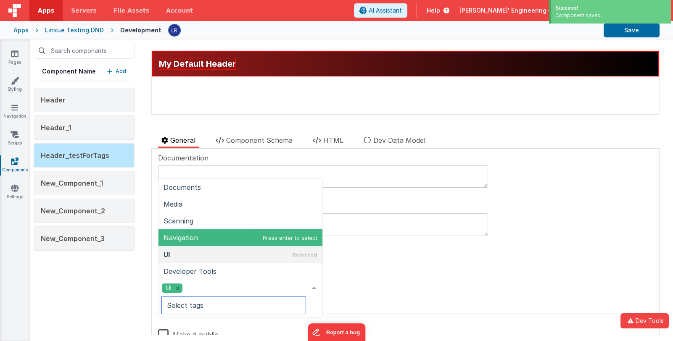
click at [208, 241] on span "Navigation" at bounding box center [240, 237] width 164 height 17
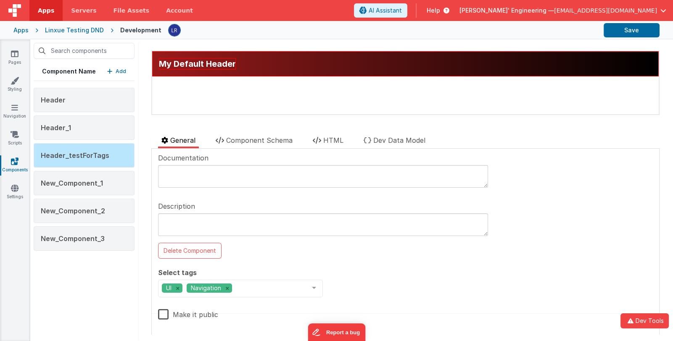
click at [195, 333] on div "Documentation Description Delete Component Select tags UI Navigation Documents …" at bounding box center [405, 242] width 508 height 187
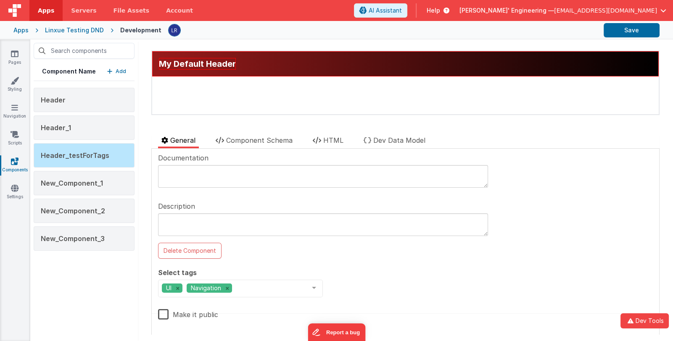
click at [189, 314] on label "Make it public" at bounding box center [188, 313] width 60 height 18
click at [0, 0] on input "Make it public" at bounding box center [0, 0] width 0 height 0
click at [623, 27] on button "Save" at bounding box center [631, 30] width 56 height 14
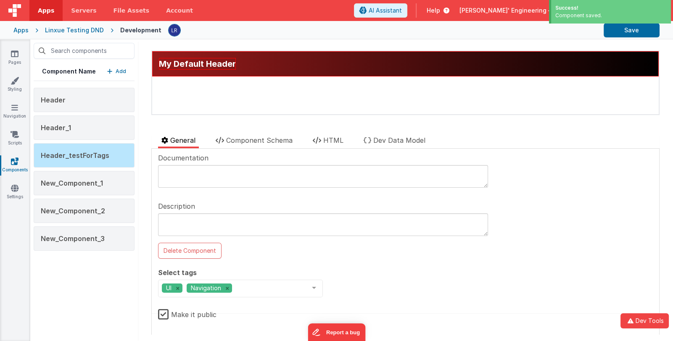
click at [120, 72] on p "Add" at bounding box center [121, 71] width 11 height 8
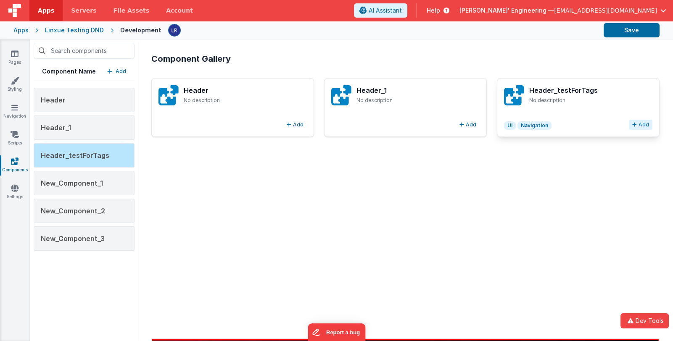
click at [629, 123] on button "Add" at bounding box center [640, 125] width 24 height 10
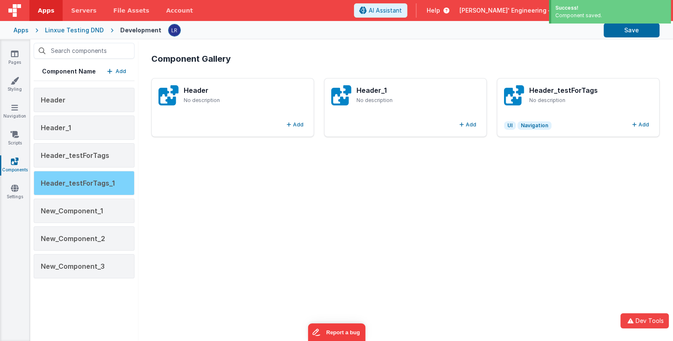
click at [102, 179] on span "Header_testForTags_1" at bounding box center [78, 183] width 74 height 8
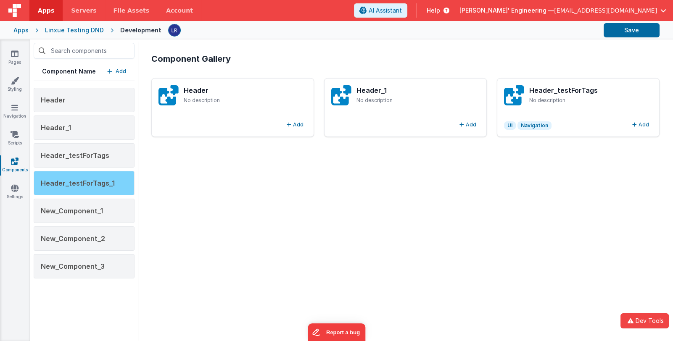
click at [92, 182] on span "Header_testForTags_1" at bounding box center [78, 183] width 74 height 8
click at [84, 181] on span "Header_testForTags_1" at bounding box center [78, 183] width 74 height 8
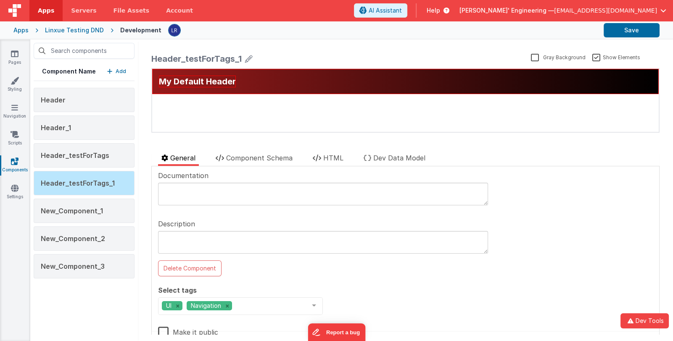
click at [249, 57] on icon at bounding box center [249, 59] width 8 height 12
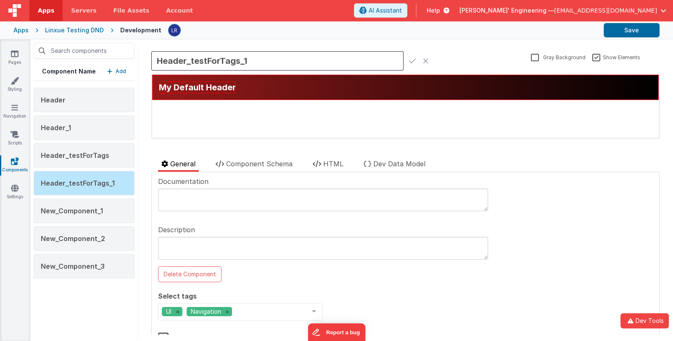
click at [427, 60] on icon at bounding box center [426, 61] width 6 height 12
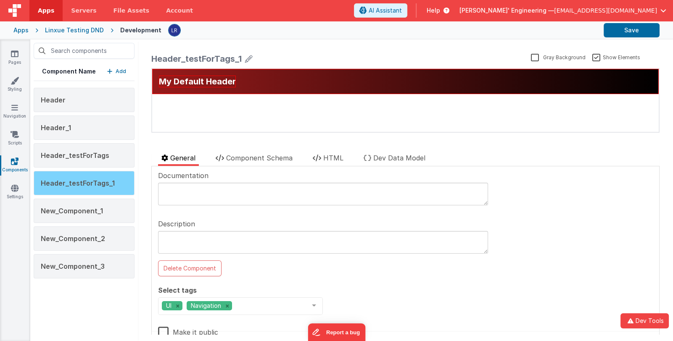
click at [101, 182] on span "Header_testForTags_1" at bounding box center [78, 183] width 74 height 8
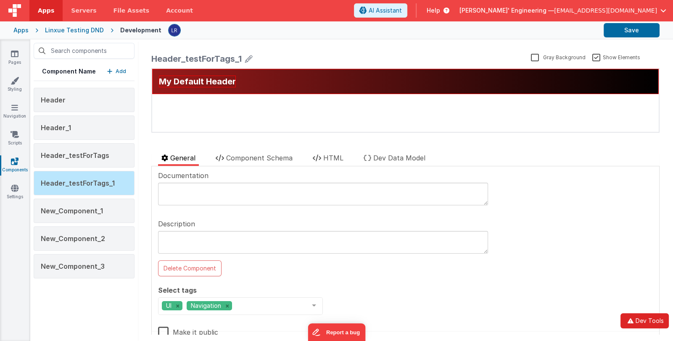
click at [658, 321] on button "Dev Tools" at bounding box center [644, 320] width 48 height 15
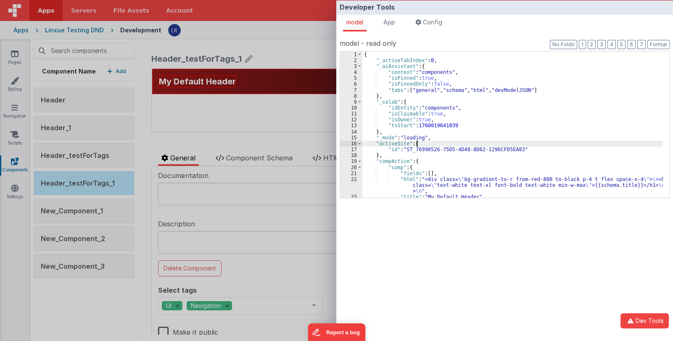
click at [482, 144] on div "{ "_activeTabIndex" : 0 , "_aiAssistant" : { "context" : "components" , "isPinn…" at bounding box center [512, 131] width 300 height 158
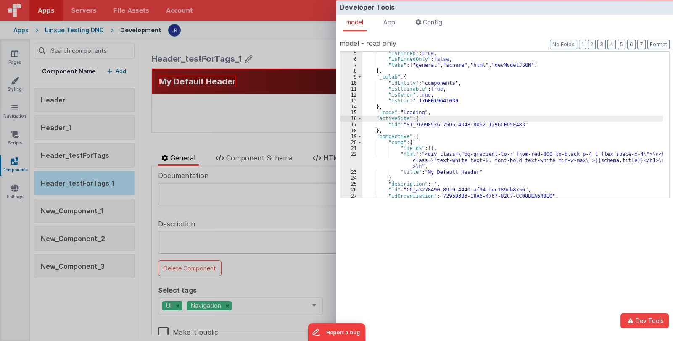
scroll to position [25, 0]
drag, startPoint x: 404, startPoint y: 189, endPoint x: 513, endPoint y: 189, distance: 108.4
click at [513, 189] on div ""isPinned" : true , "isPinnedOnly" : false , "tabs" : [ "general" , "schema" , …" at bounding box center [512, 129] width 300 height 158
click at [242, 138] on div "Developer Tools model App Params Log (8) Misc Windows Config model - read only …" at bounding box center [336, 170] width 673 height 341
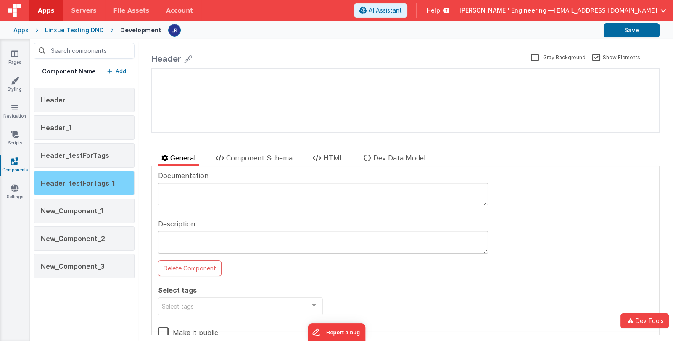
click at [109, 184] on span "Header_testForTags_1" at bounding box center [78, 183] width 74 height 8
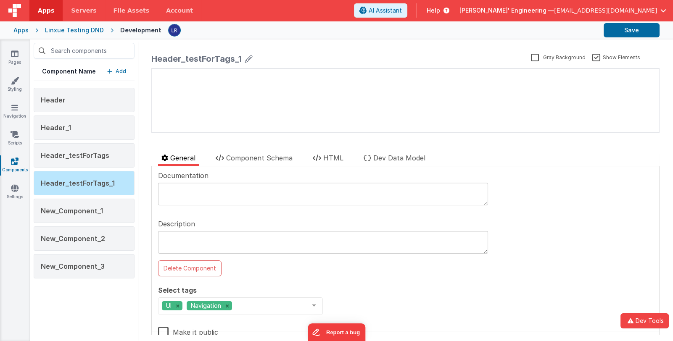
scroll to position [18, 0]
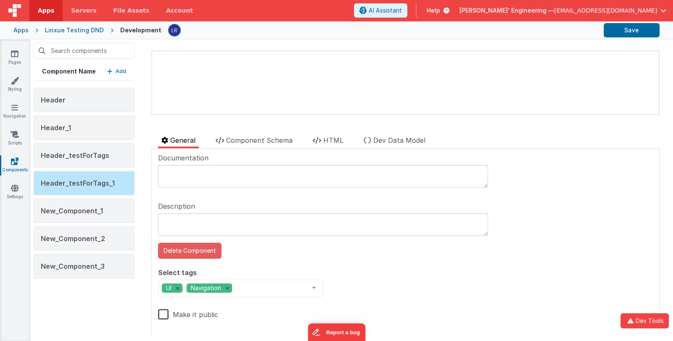
click at [196, 247] on button "Delete Component" at bounding box center [189, 251] width 63 height 16
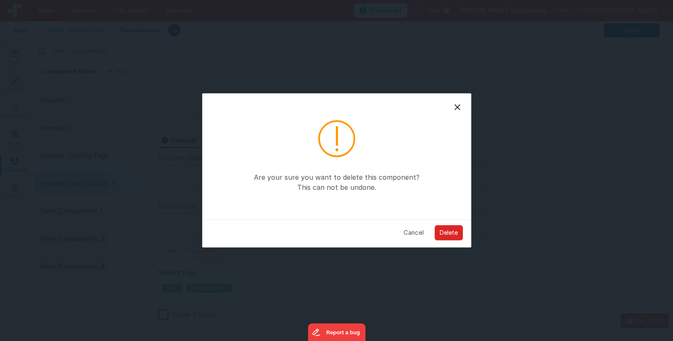
click at [448, 232] on button "Delete" at bounding box center [448, 232] width 28 height 15
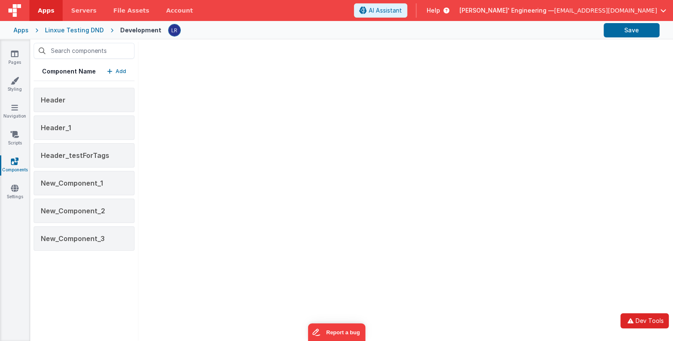
click at [645, 321] on button "Dev Tools" at bounding box center [644, 320] width 48 height 15
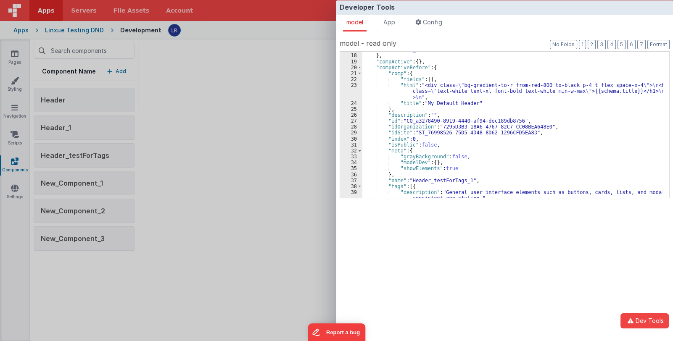
scroll to position [100, 0]
click at [439, 66] on div ""id" : "ST_76998526-75D5-4D48-8D62-1296CFD5EA83" } , "compActive" : { } , "comp…" at bounding box center [512, 129] width 300 height 164
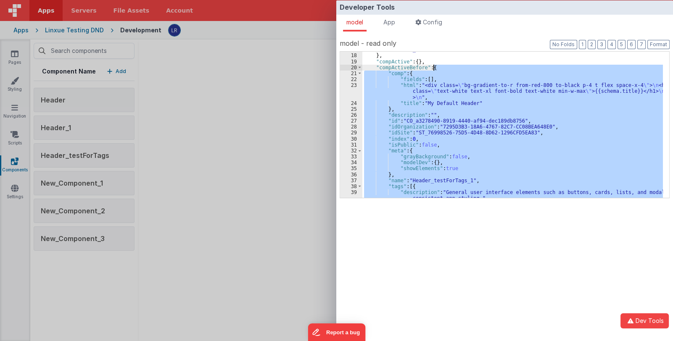
click at [63, 287] on div "Developer Tools model App Params Log (9) Misc Windows Config model - read only …" at bounding box center [336, 170] width 673 height 341
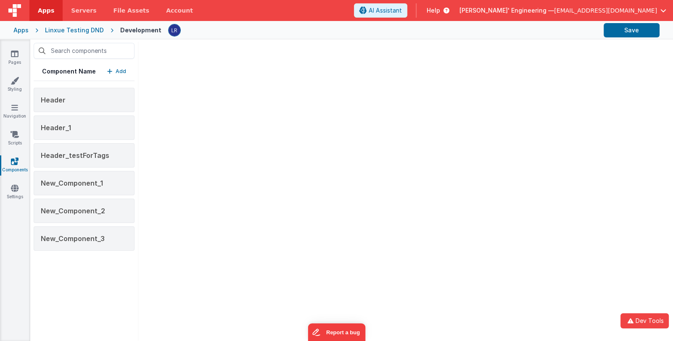
click at [122, 73] on p "Add" at bounding box center [121, 71] width 11 height 8
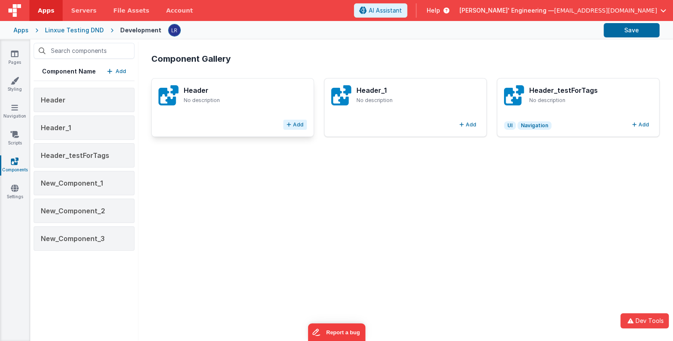
click at [293, 124] on button "Add" at bounding box center [295, 125] width 24 height 10
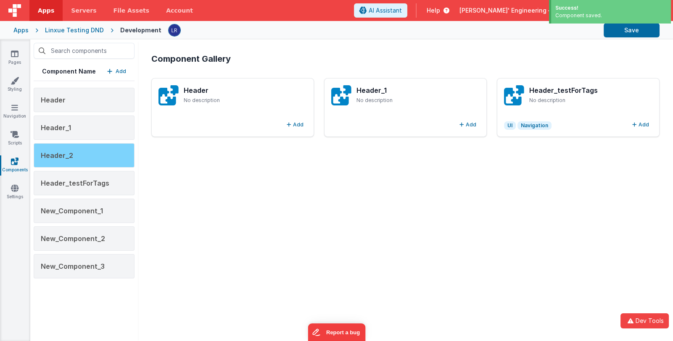
click at [85, 153] on div "Header_2" at bounding box center [84, 155] width 101 height 24
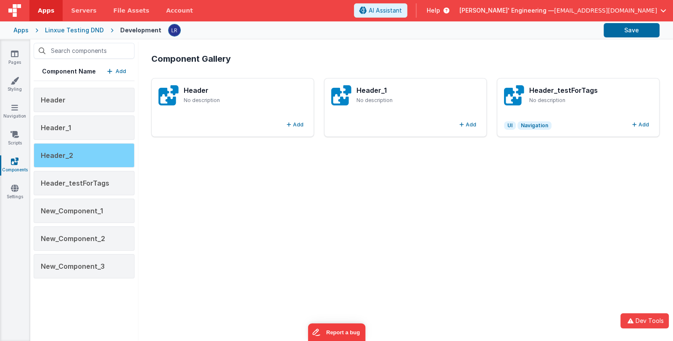
scroll to position [0, 0]
click at [74, 153] on div "Header_2" at bounding box center [84, 155] width 101 height 24
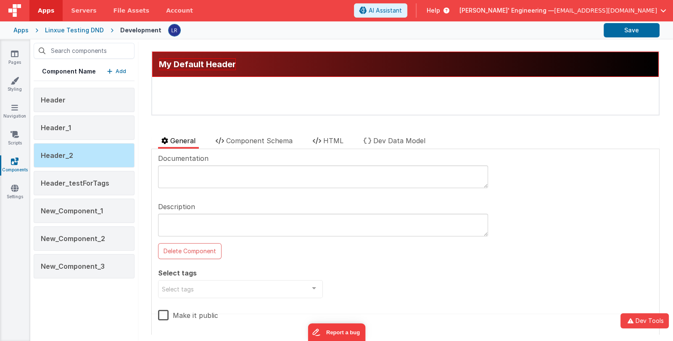
scroll to position [18, 0]
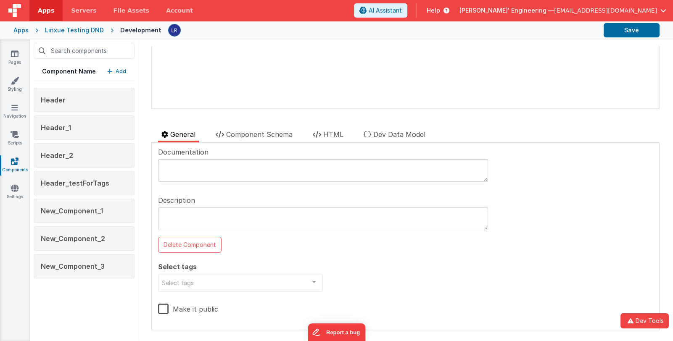
scroll to position [24, 0]
click at [544, 10] on span "[PERSON_NAME]' Engineering —" at bounding box center [506, 10] width 95 height 8
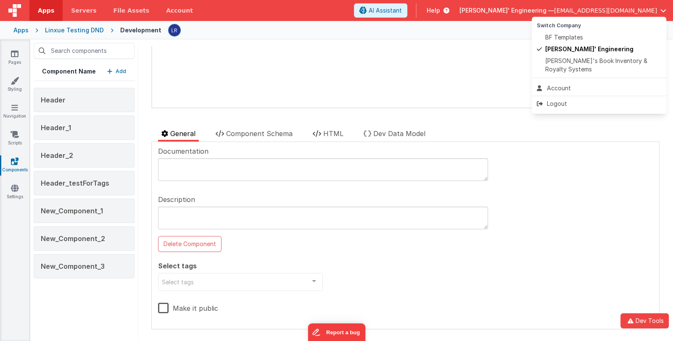
click at [88, 291] on button at bounding box center [336, 170] width 673 height 341
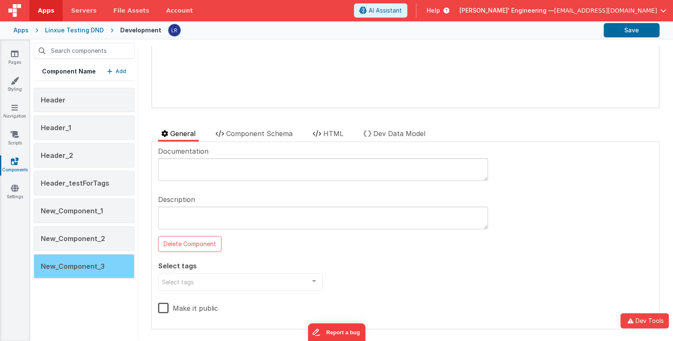
click at [104, 264] on div "New_Component_3" at bounding box center [84, 266] width 101 height 24
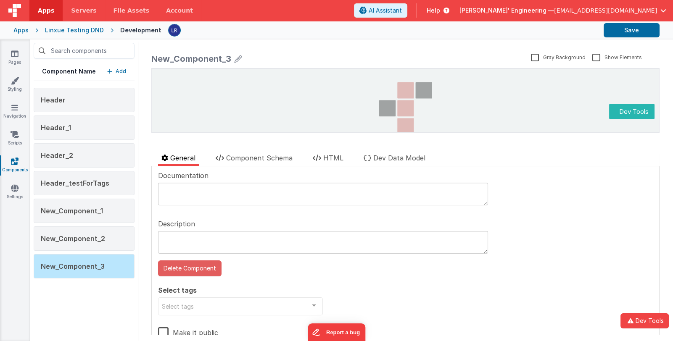
click at [167, 271] on button "Delete Component" at bounding box center [189, 268] width 63 height 16
